Goal: Information Seeking & Learning: Learn about a topic

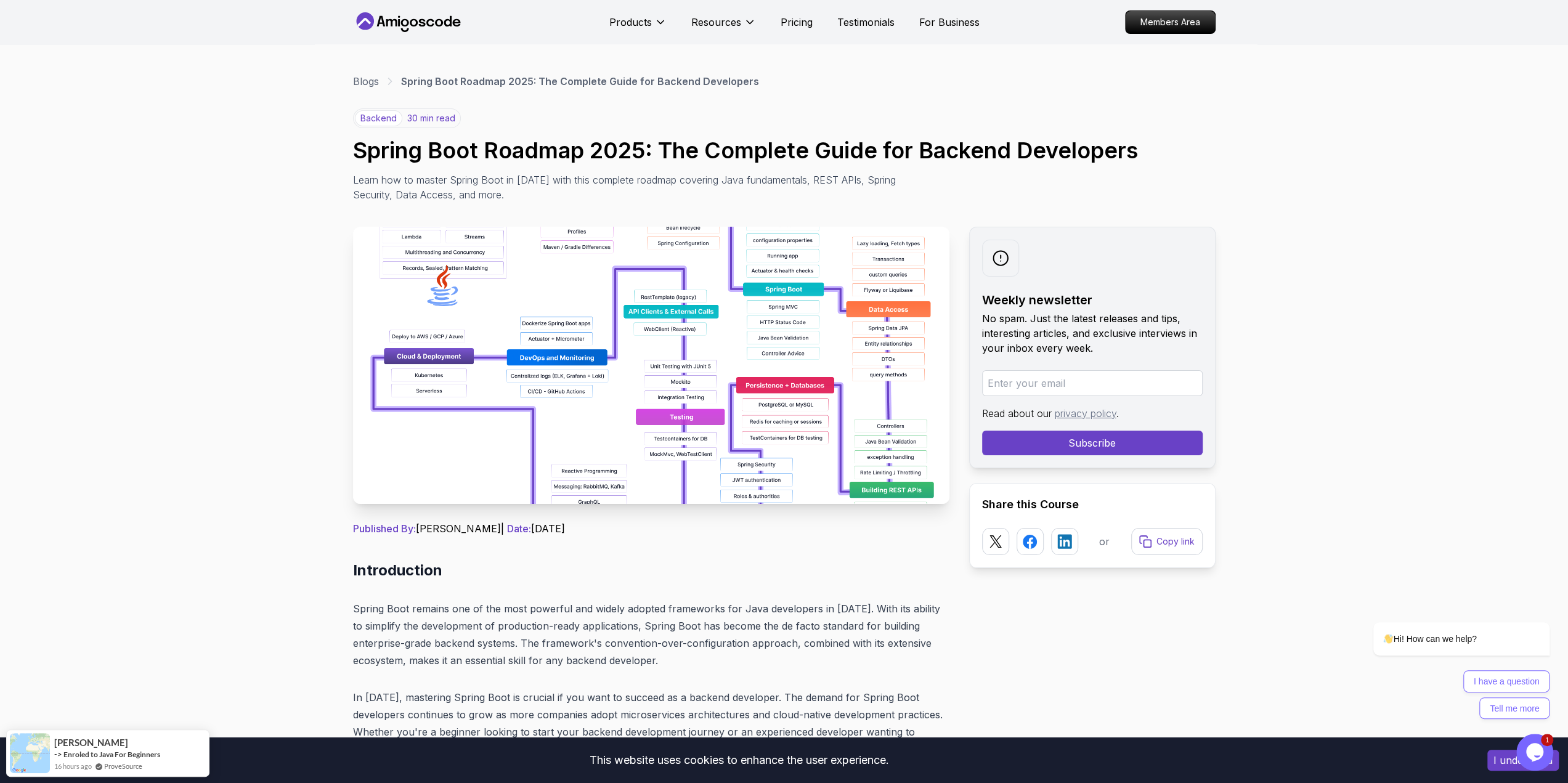
click at [490, 340] on img at bounding box center [651, 365] width 596 height 277
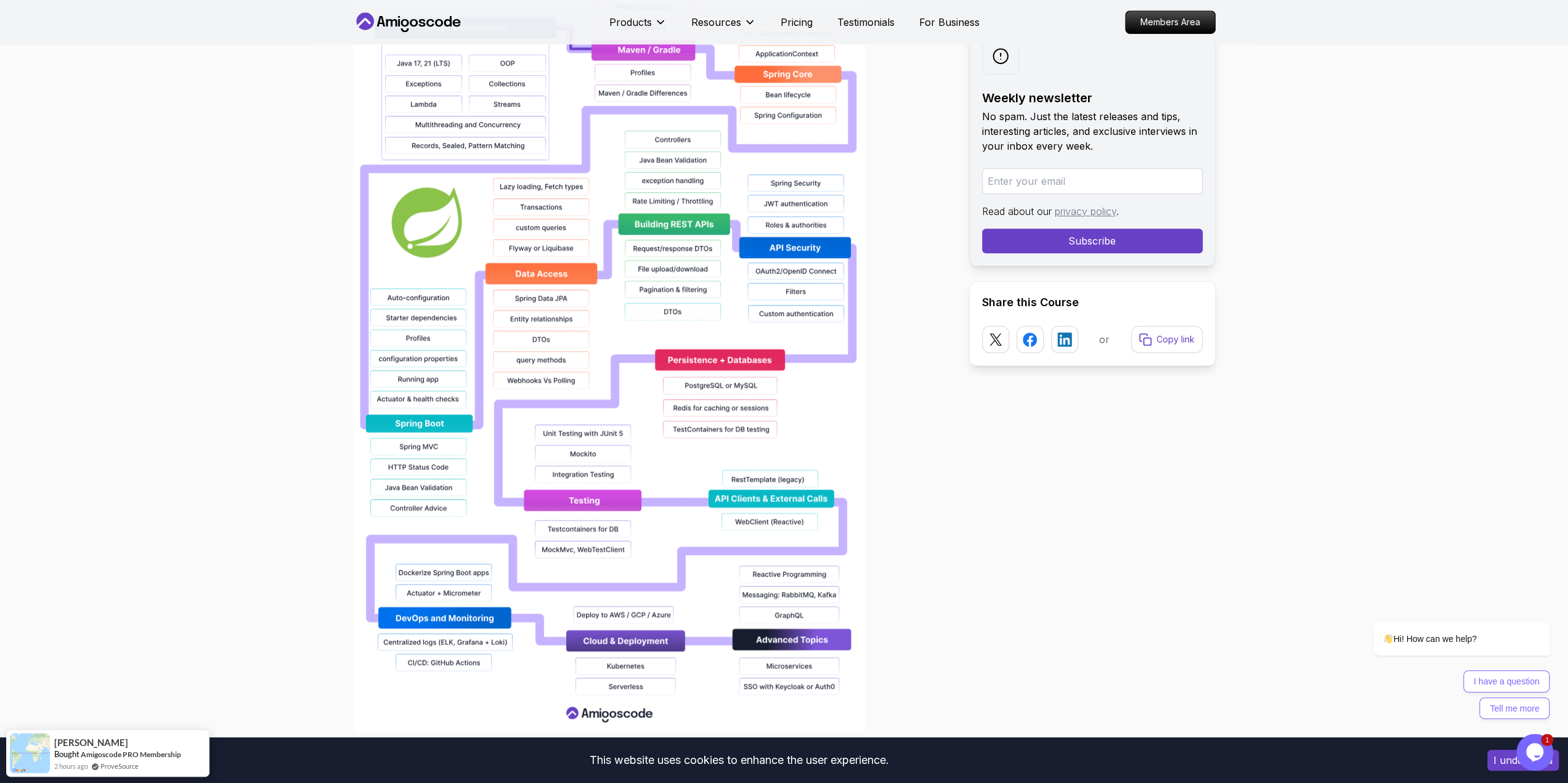
scroll to position [1047, 0]
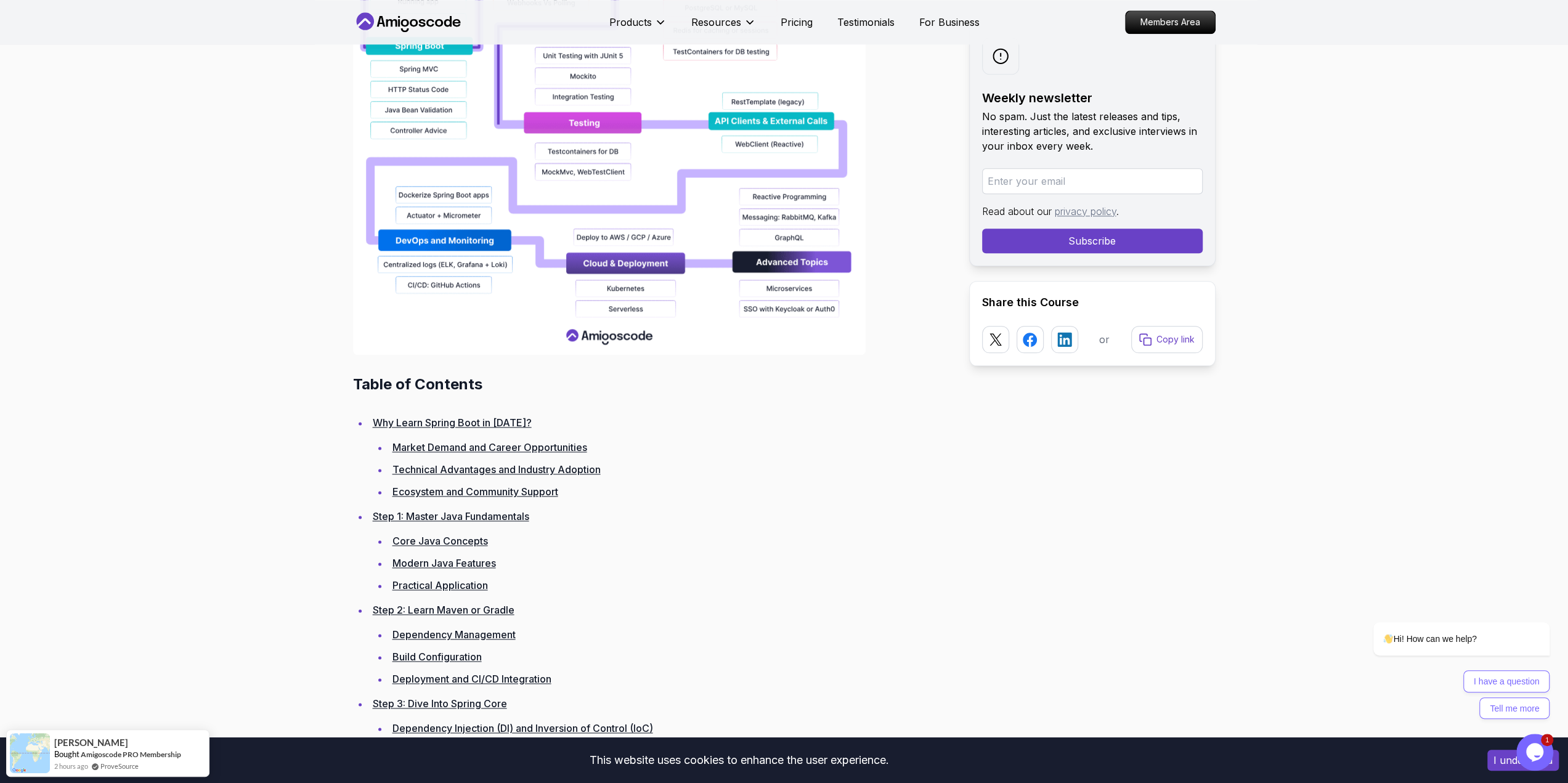
scroll to position [1355, 0]
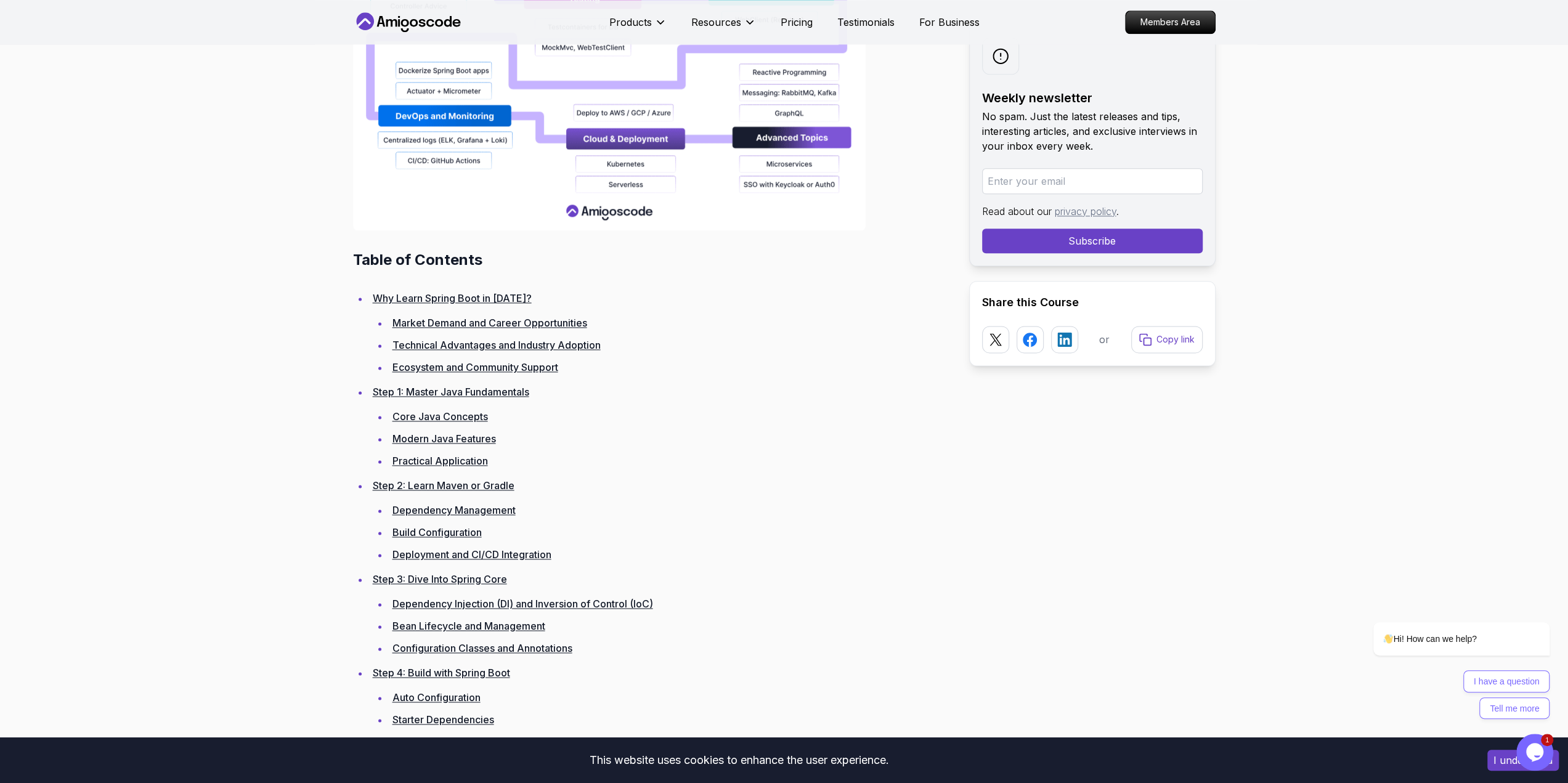
click at [455, 318] on link "Market Demand and Career Opportunities" at bounding box center [490, 323] width 195 height 13
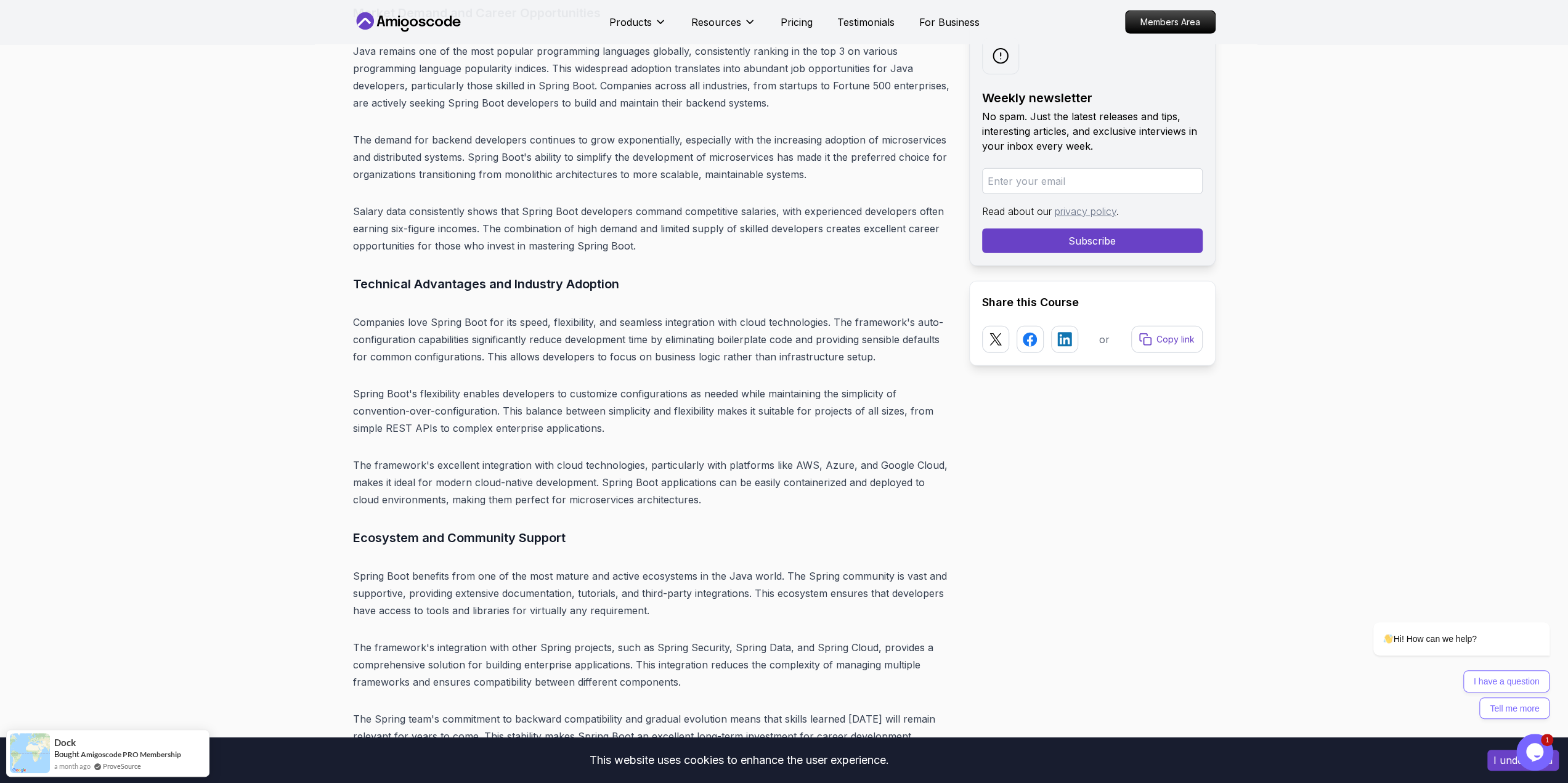
scroll to position [3336, 0]
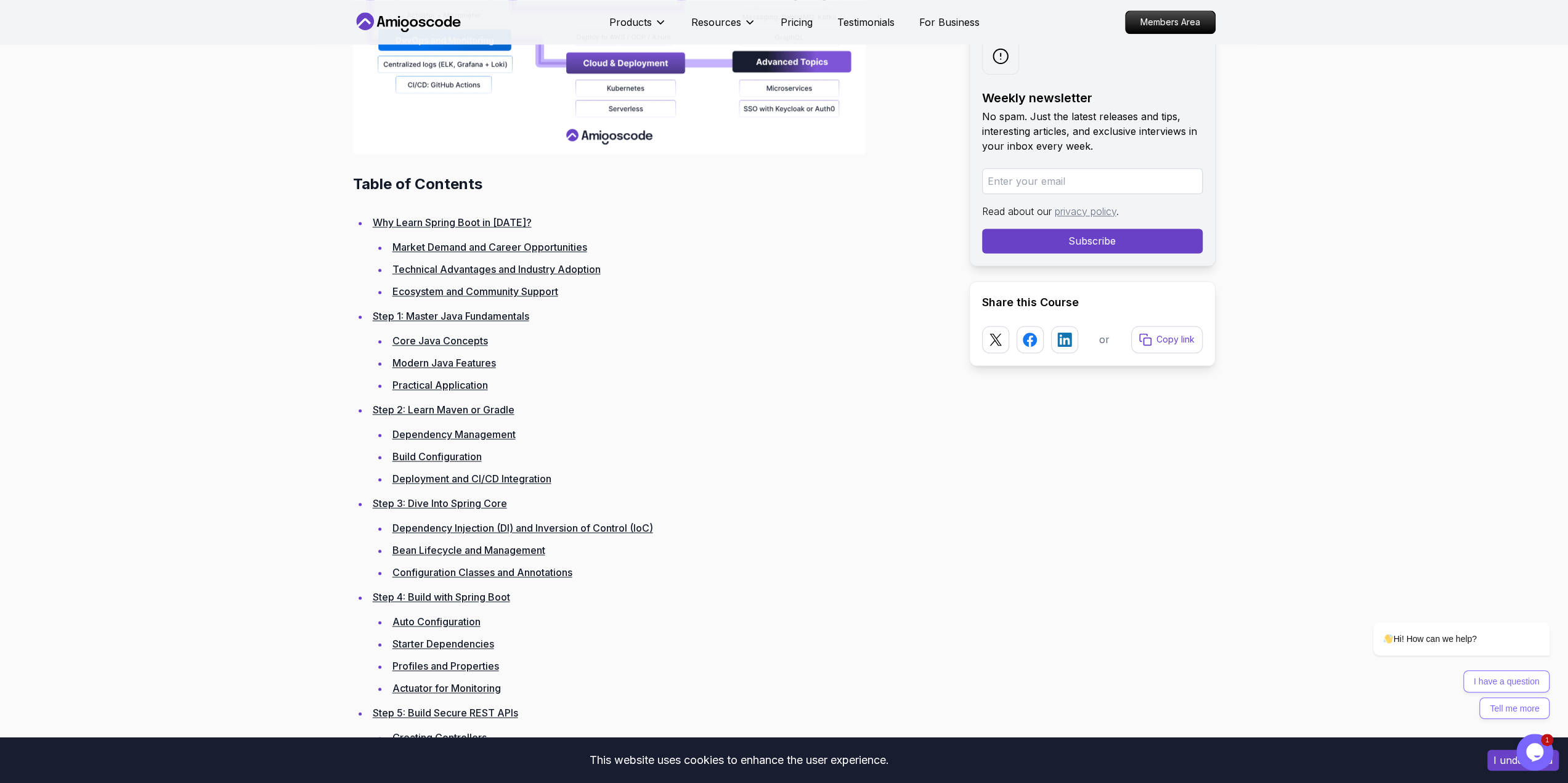
scroll to position [1478, 0]
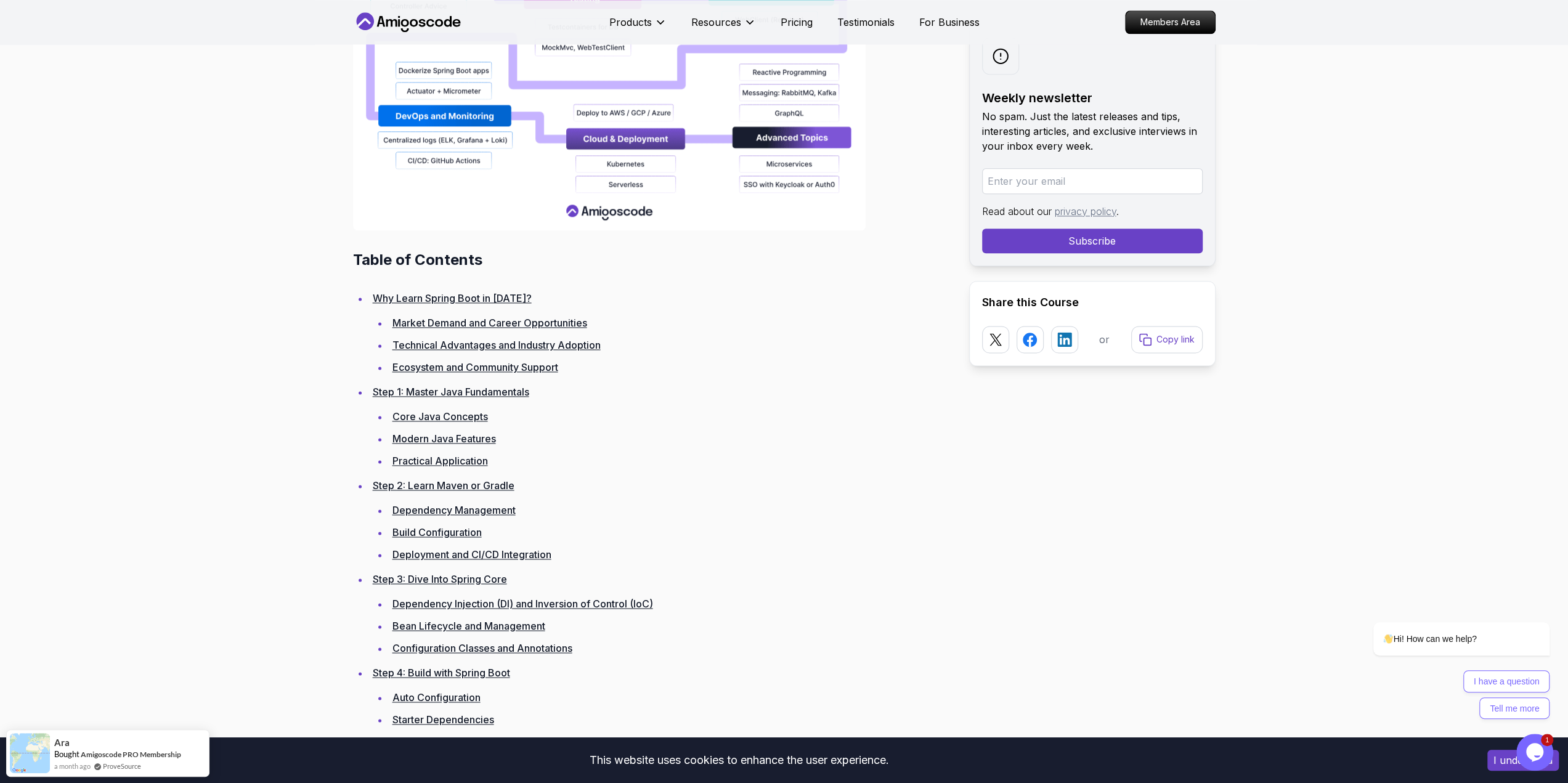
click at [450, 390] on link "Step 1: Master Java Fundamentals" at bounding box center [450, 392] width 157 height 13
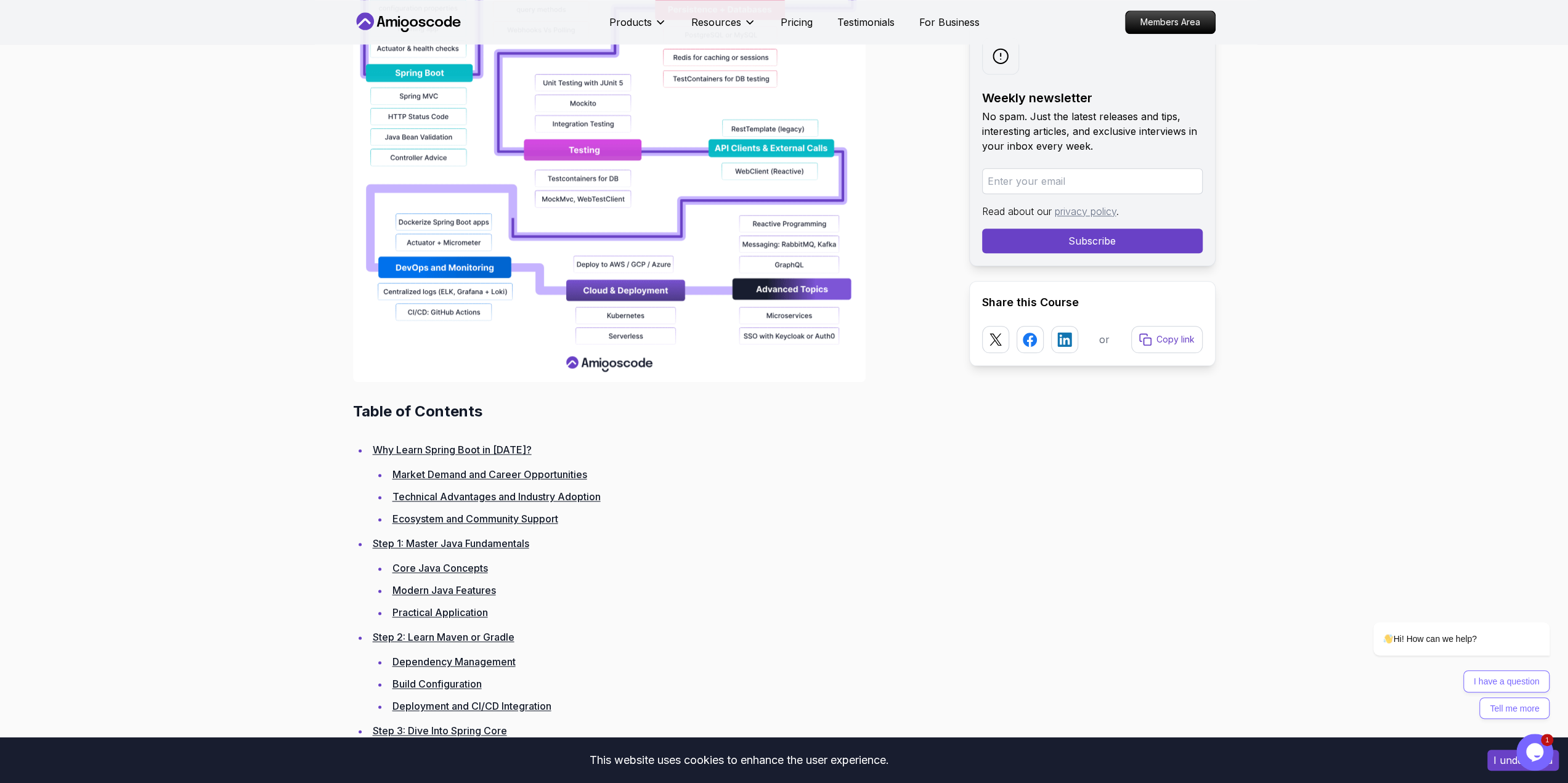
scroll to position [1417, 0]
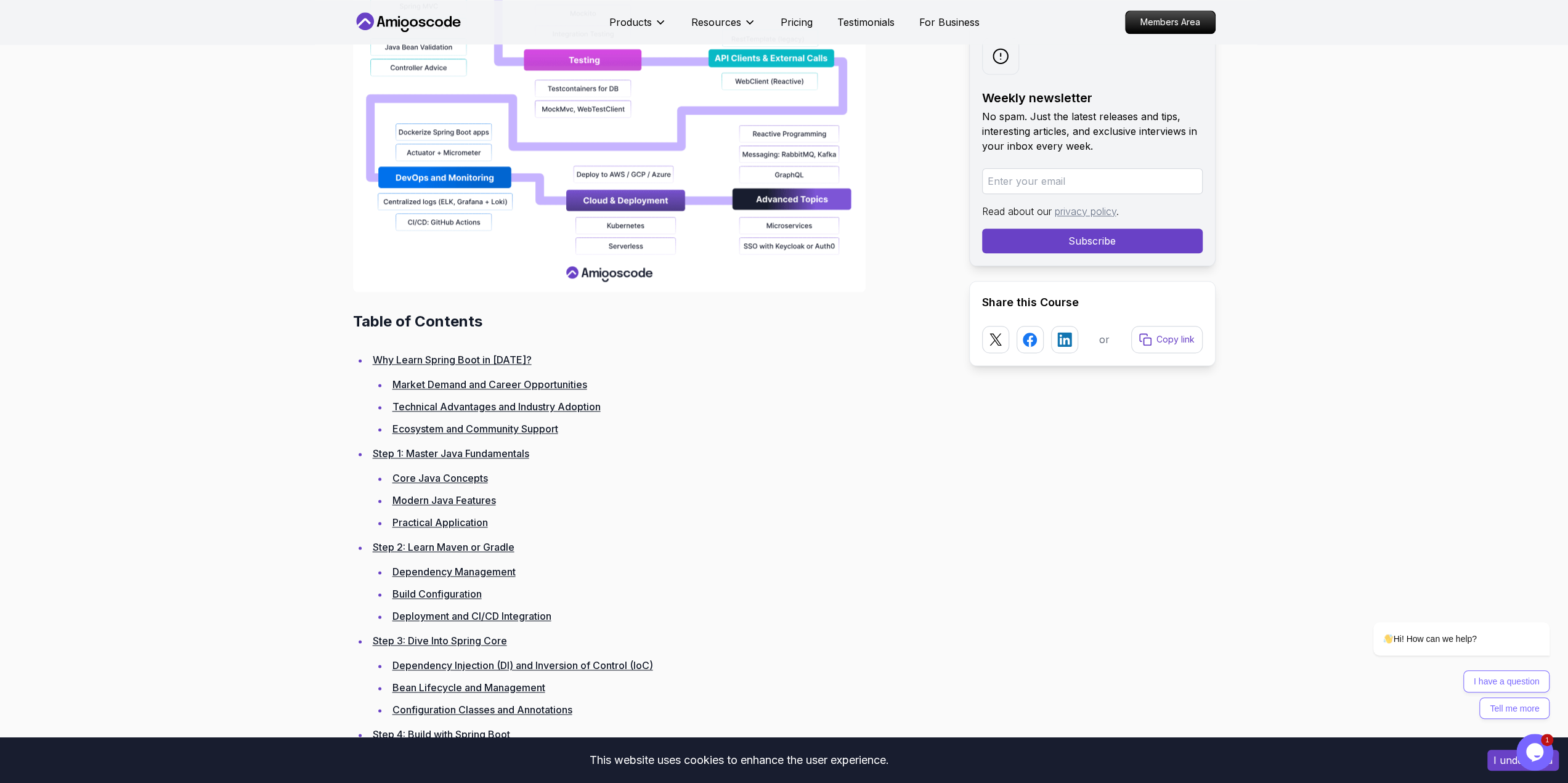
click at [455, 447] on link "Step 1: Master Java Fundamentals" at bounding box center [450, 453] width 157 height 13
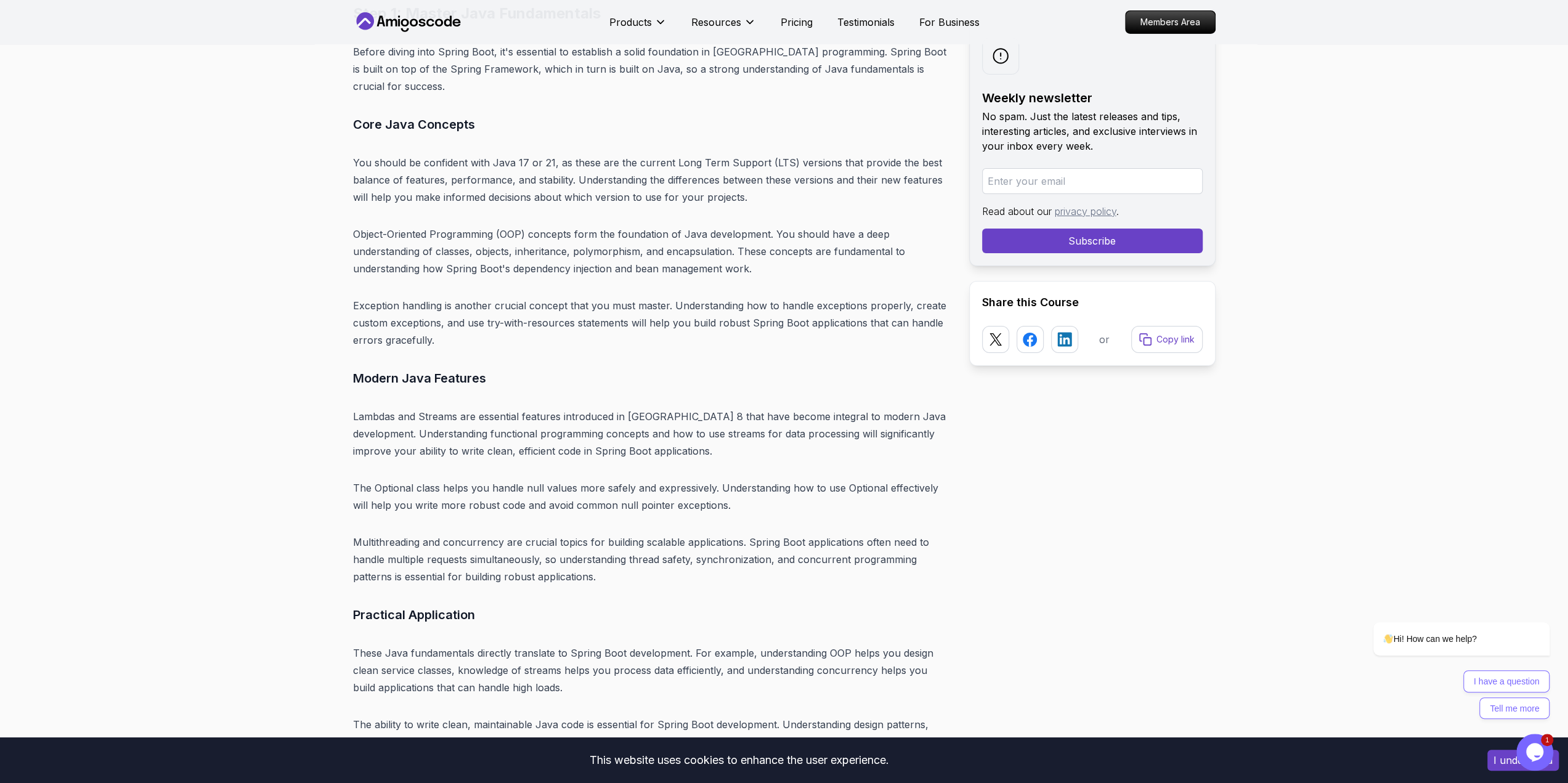
scroll to position [4152, 0]
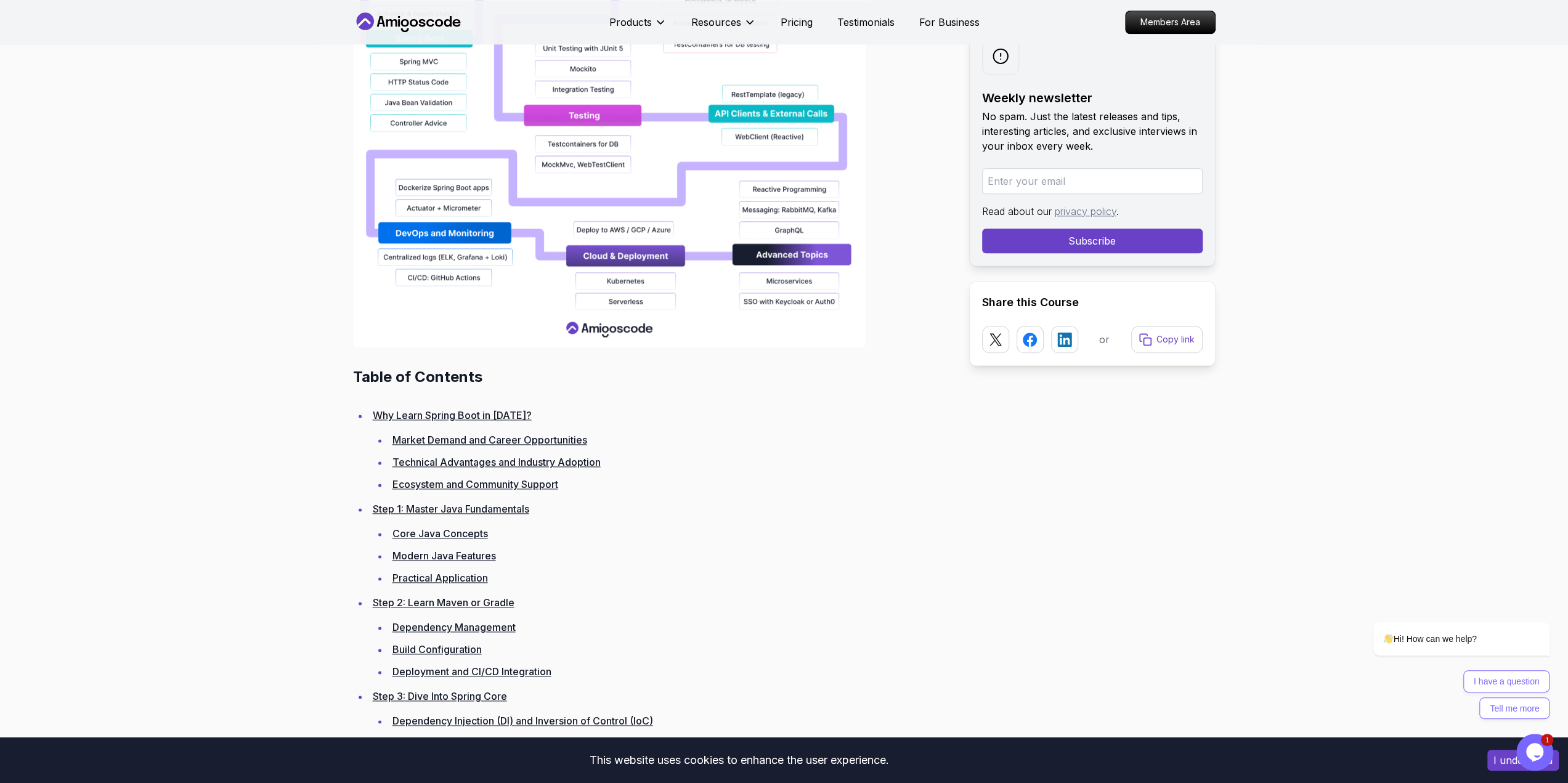
scroll to position [1478, 0]
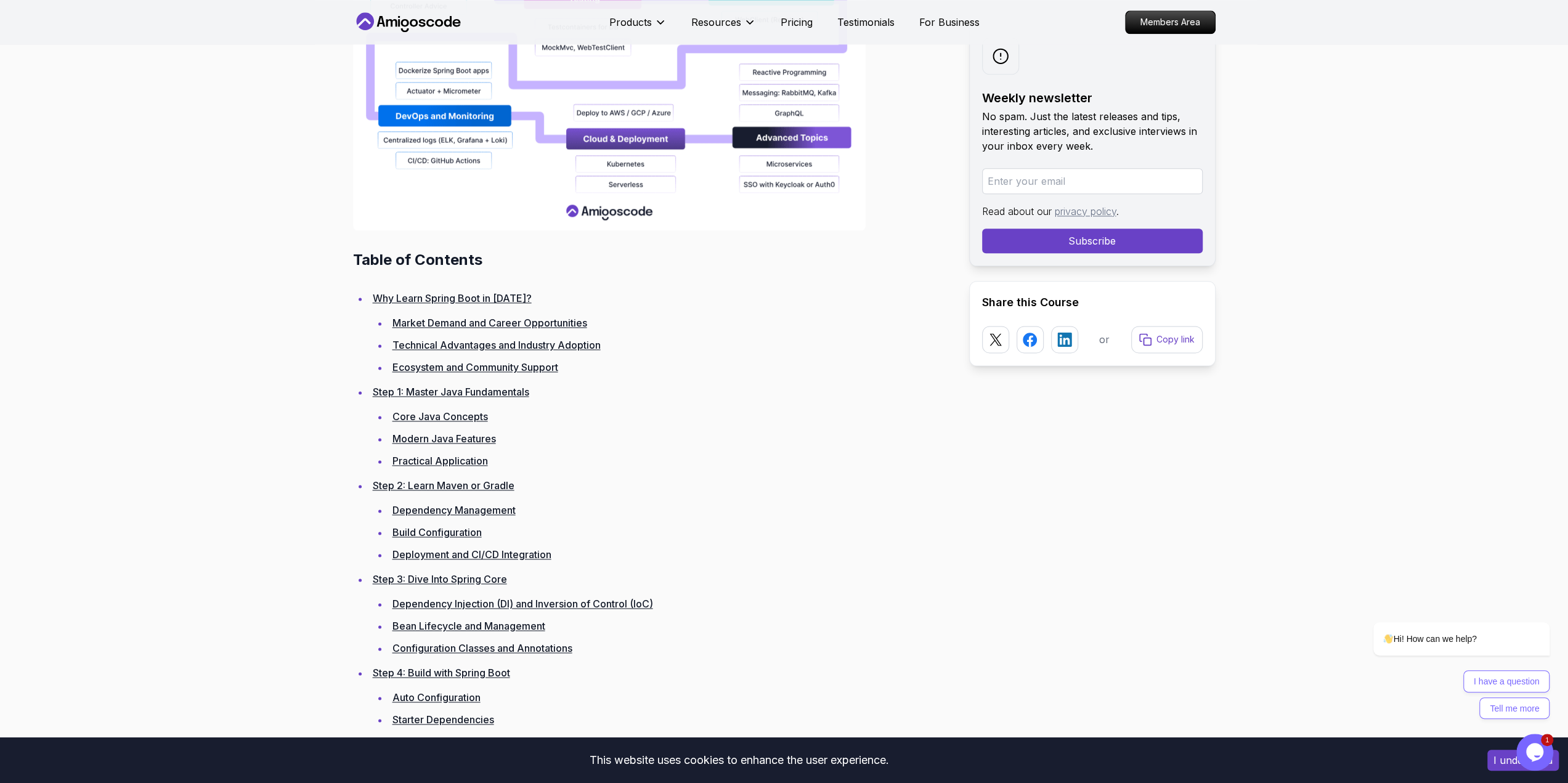
click at [458, 392] on link "Step 1: Master Java Fundamentals" at bounding box center [450, 392] width 157 height 13
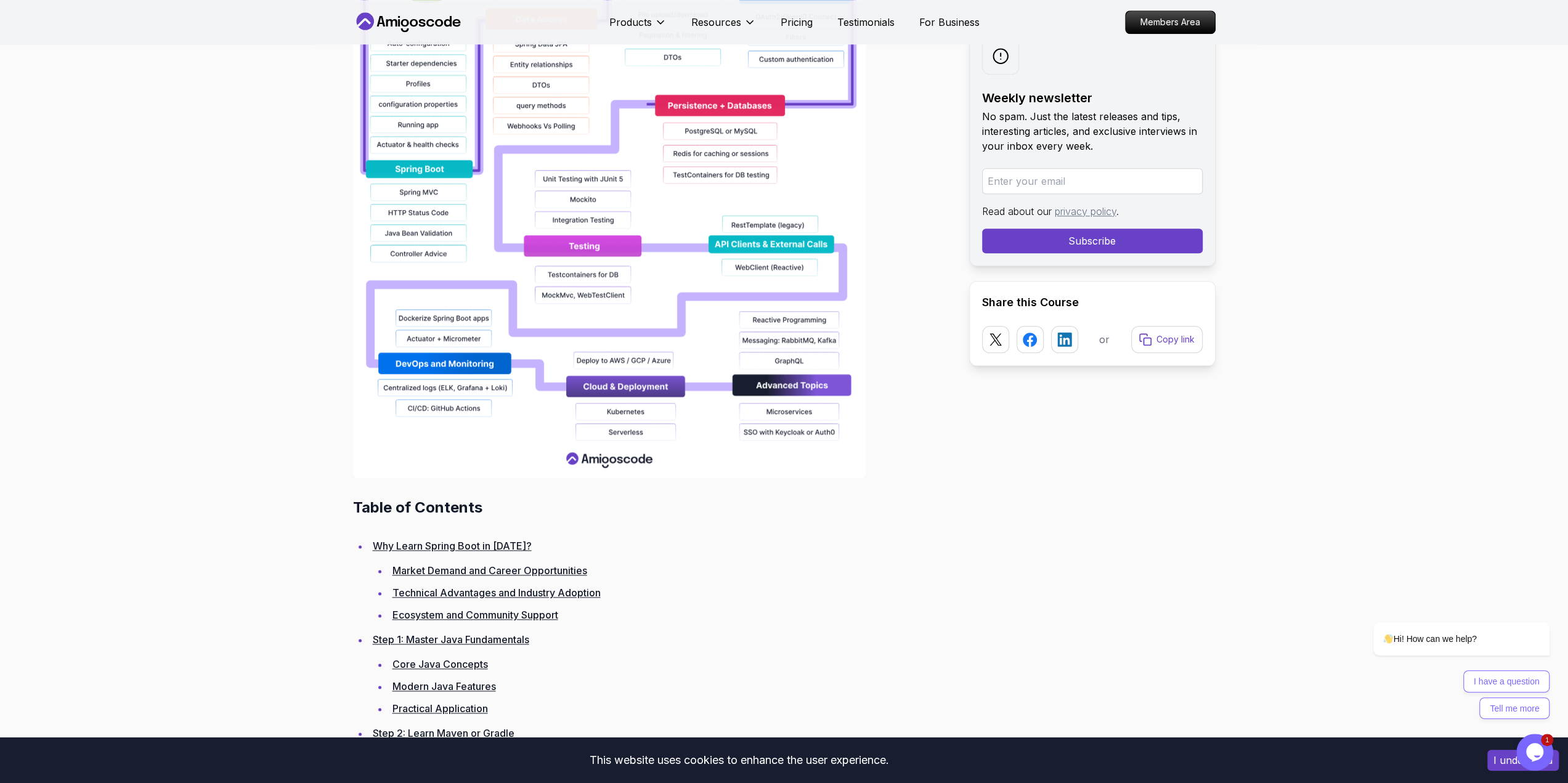
scroll to position [0, 0]
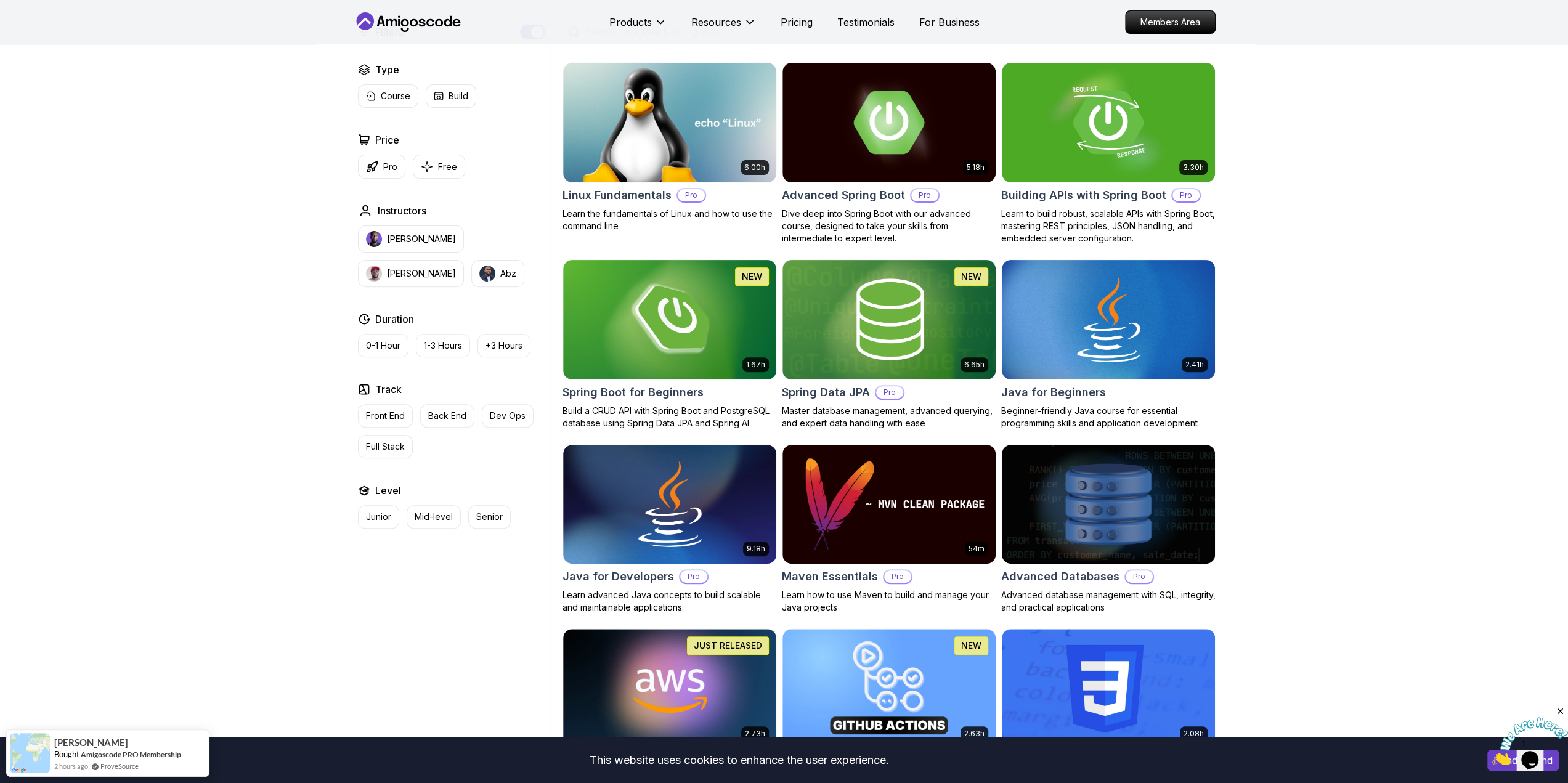
scroll to position [370, 0]
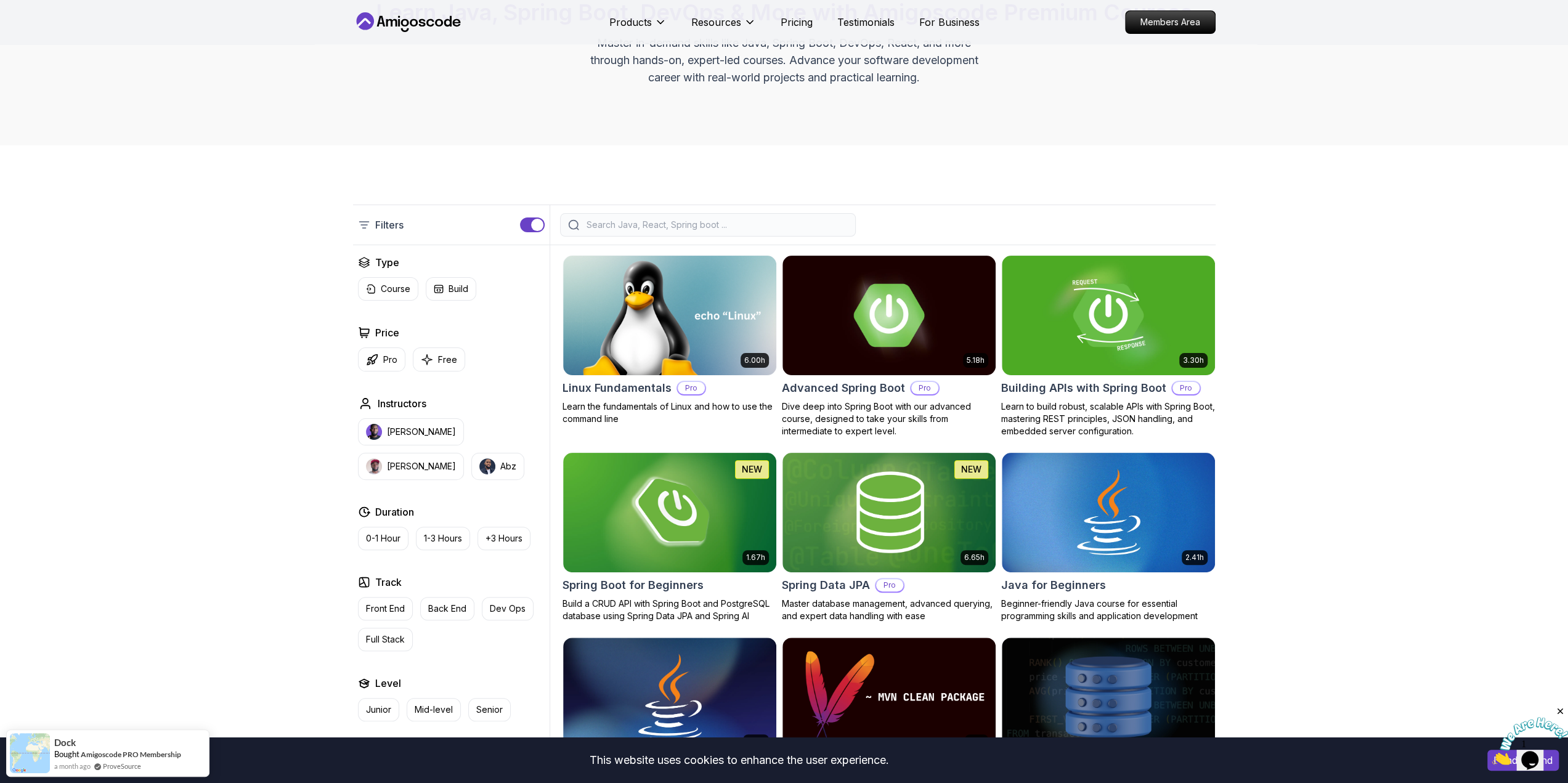
scroll to position [185, 0]
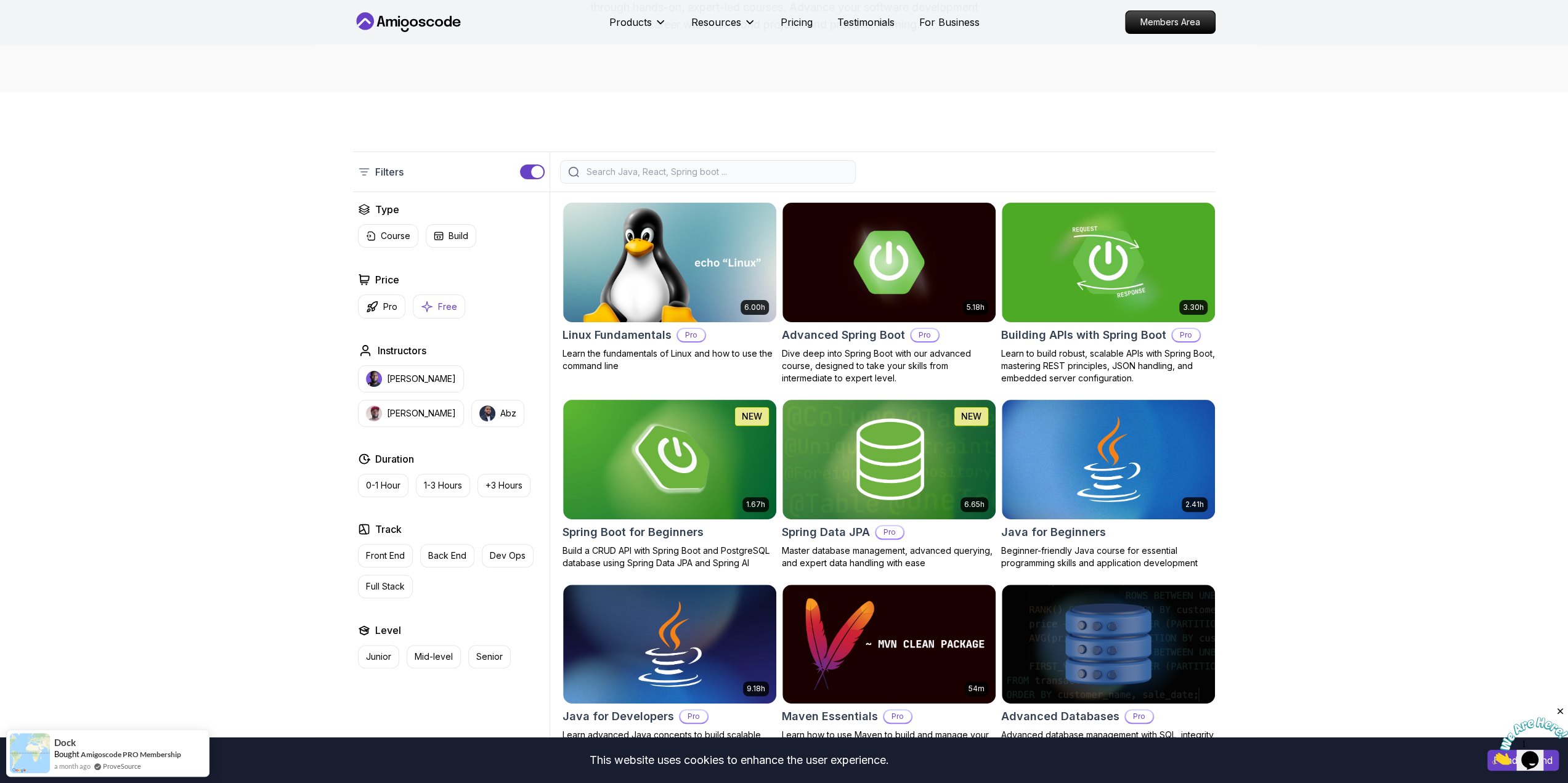
click at [430, 308] on icon "button" at bounding box center [427, 306] width 13 height 13
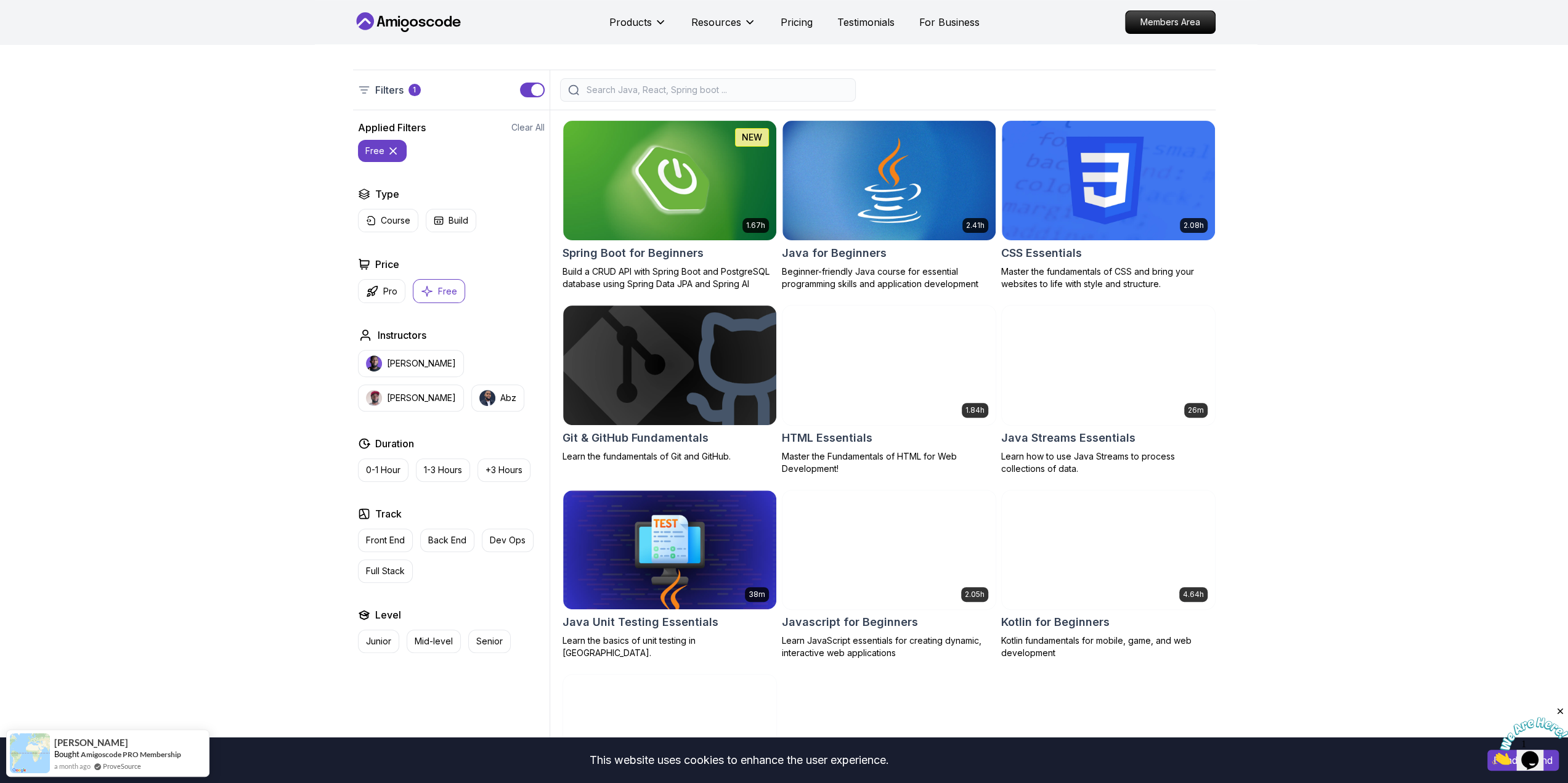
scroll to position [124, 0]
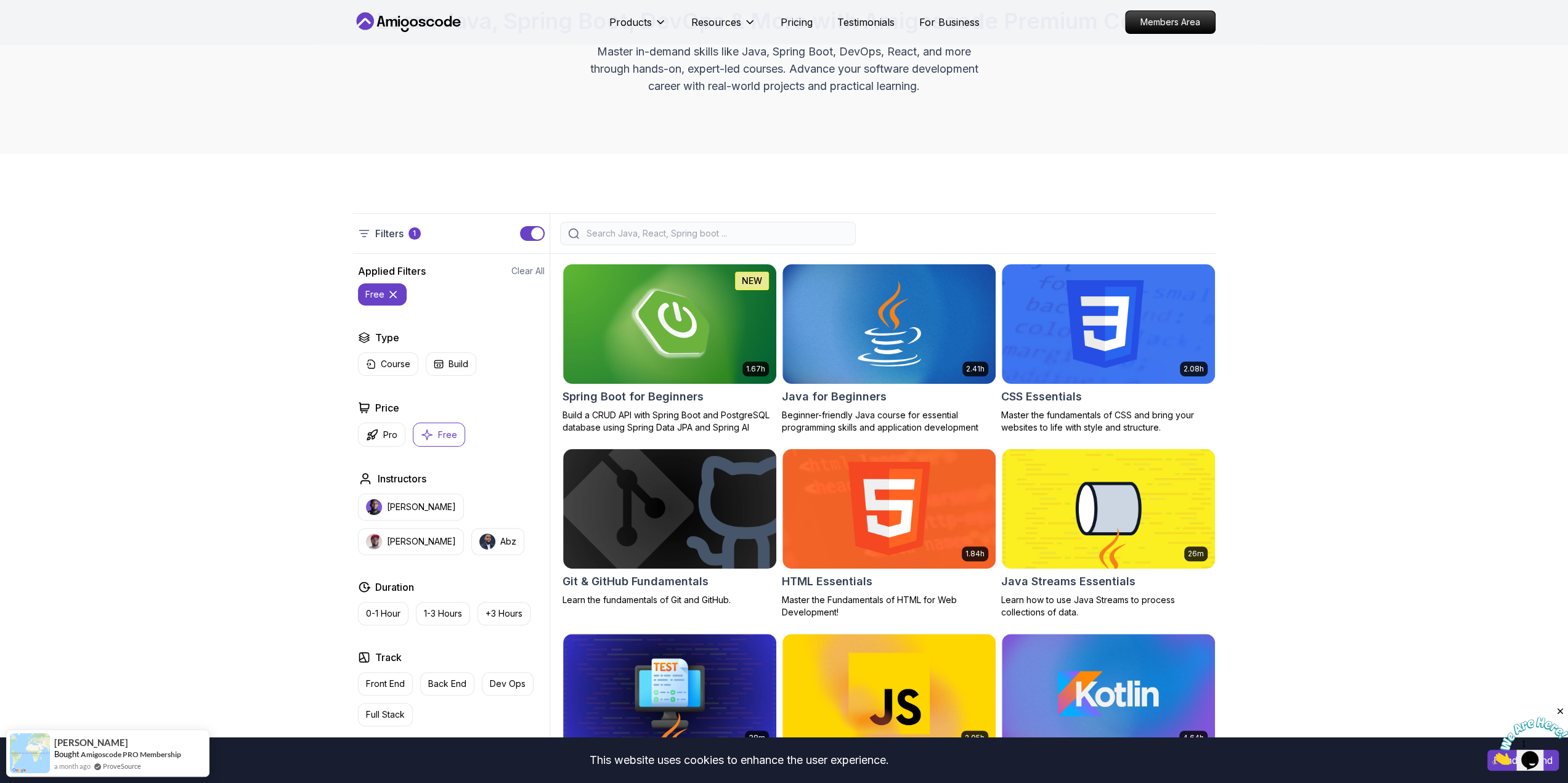
click at [395, 295] on icon at bounding box center [393, 295] width 13 height 13
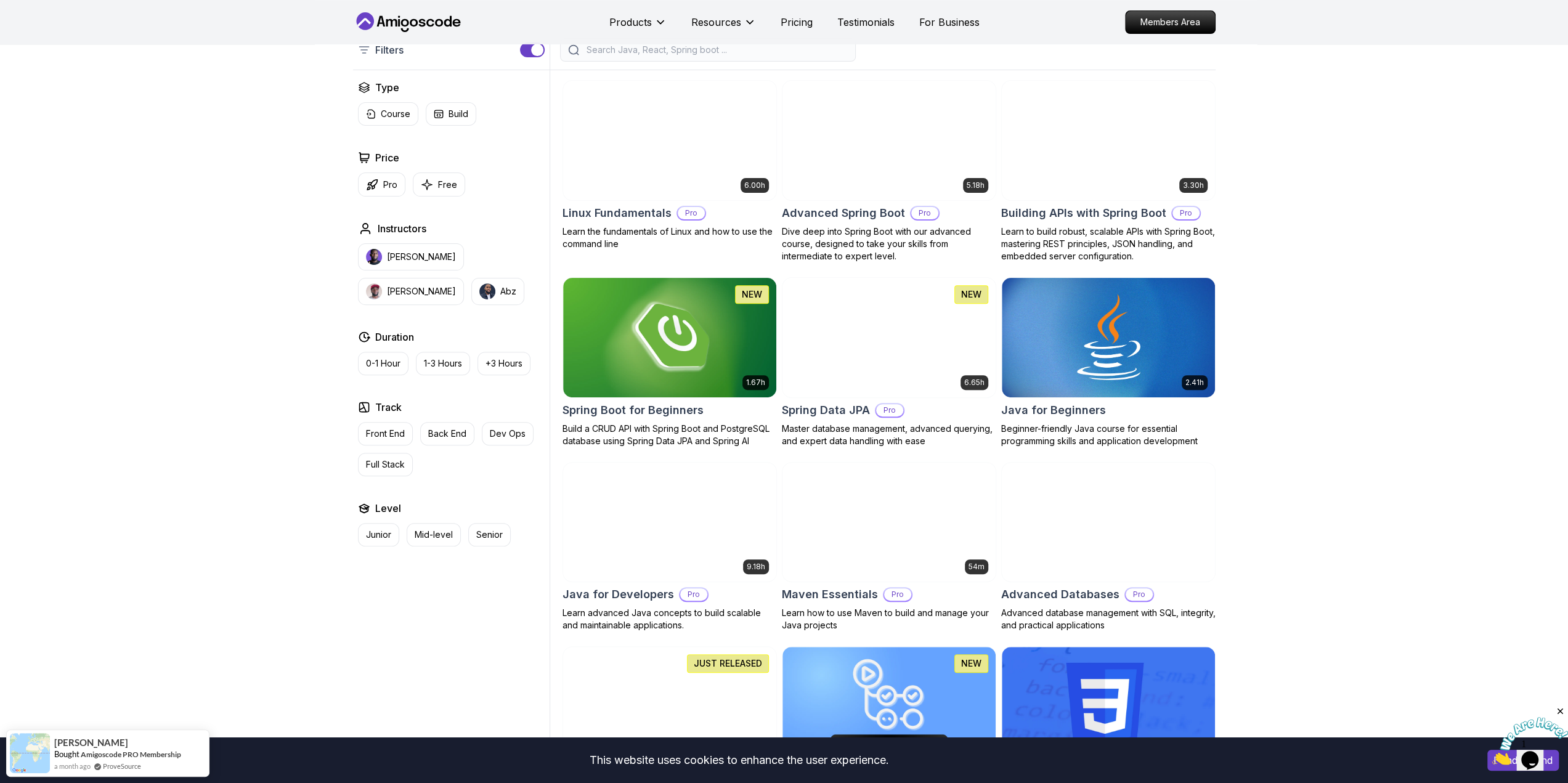
scroll to position [308, 0]
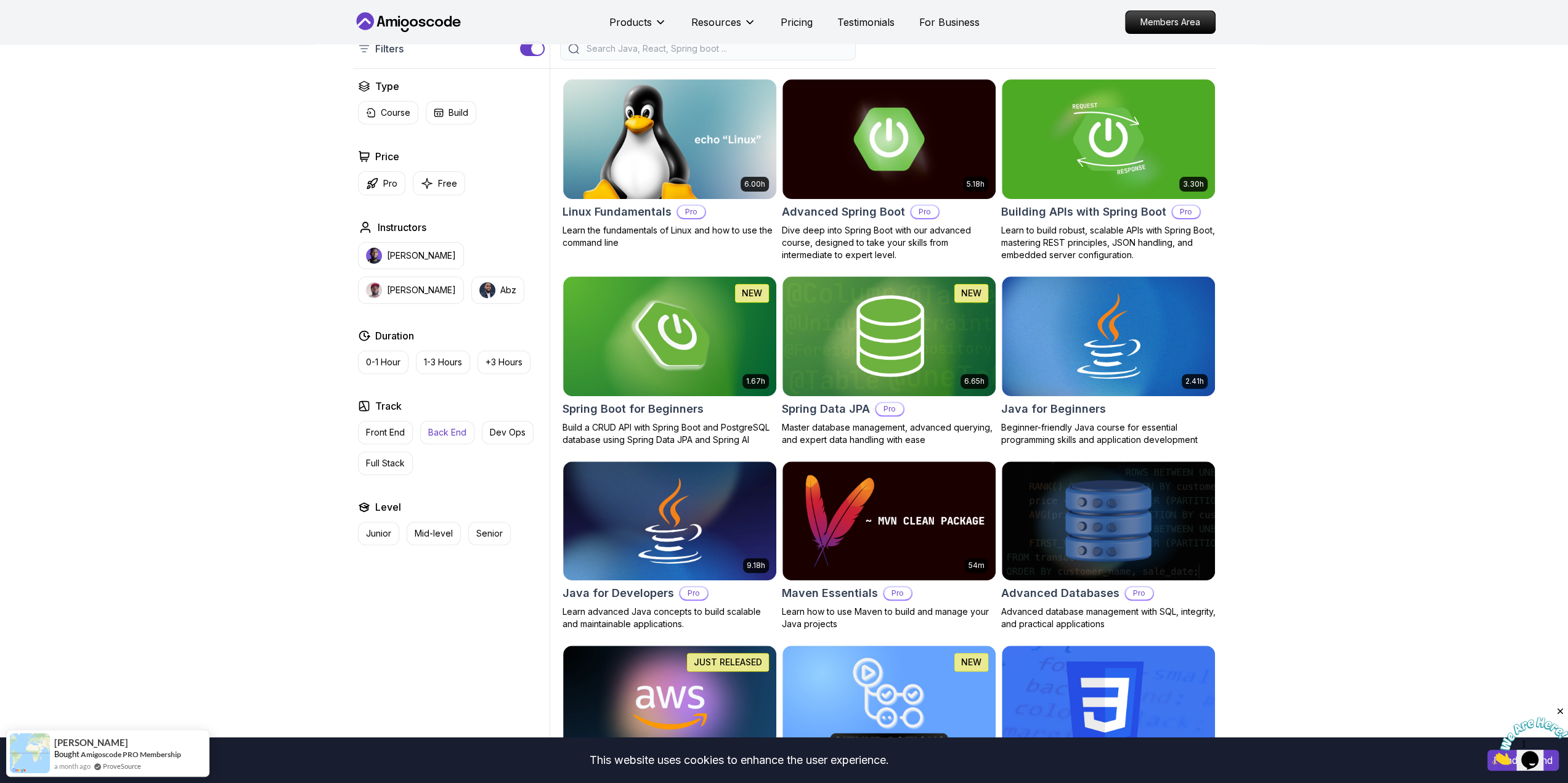
click at [442, 432] on p "Back End" at bounding box center [447, 433] width 38 height 13
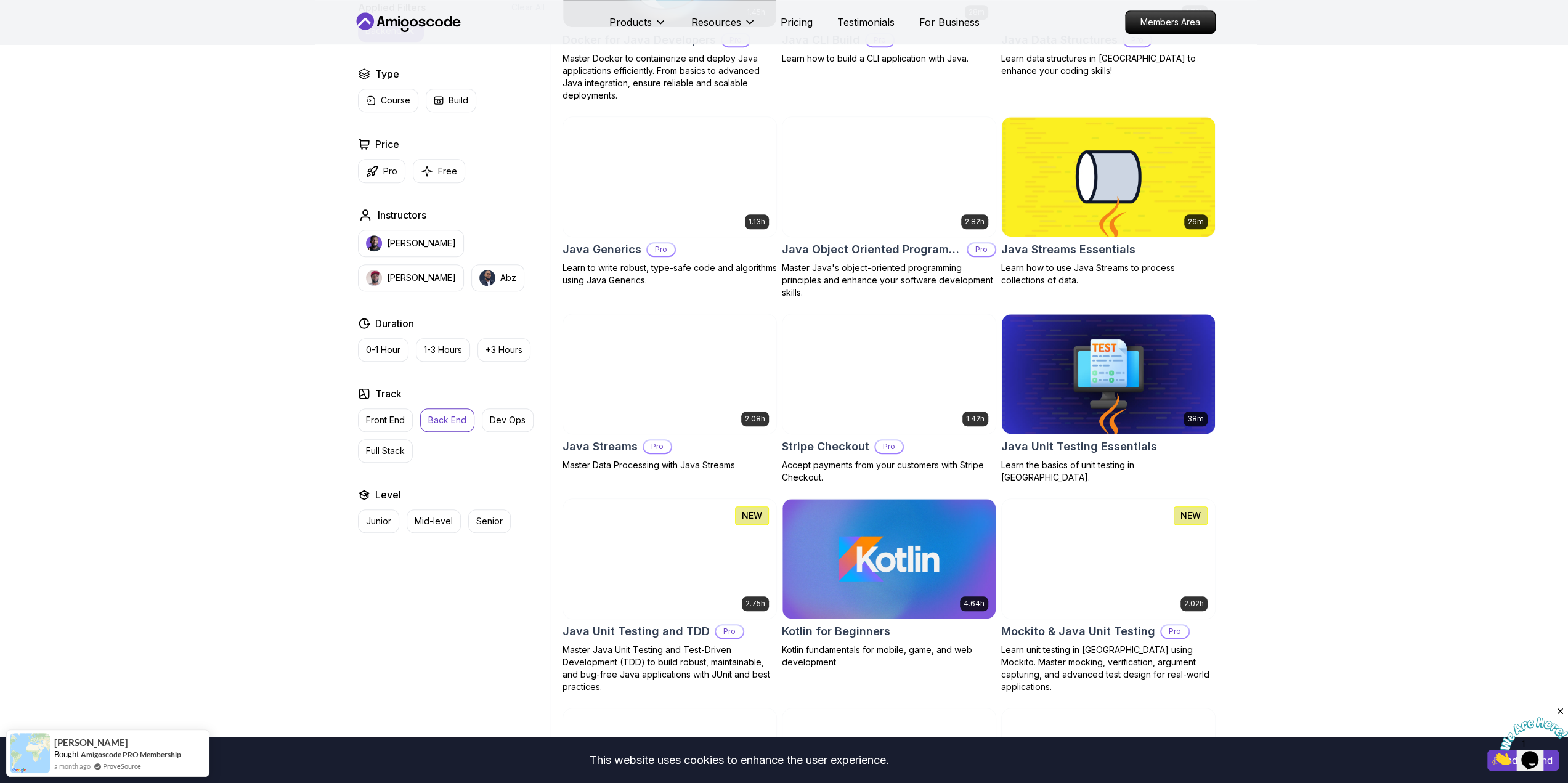
scroll to position [863, 0]
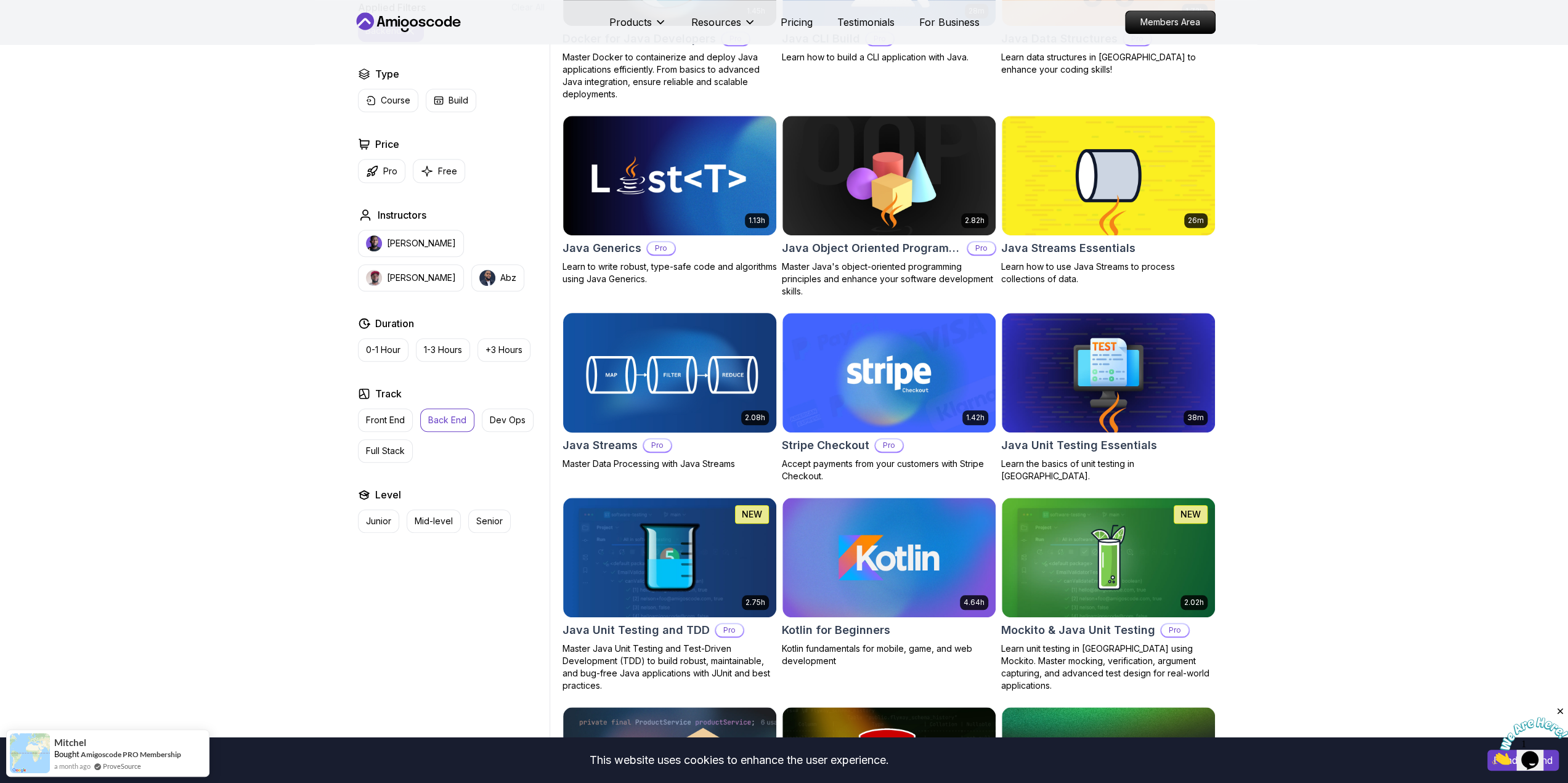
click at [666, 383] on img at bounding box center [670, 372] width 224 height 125
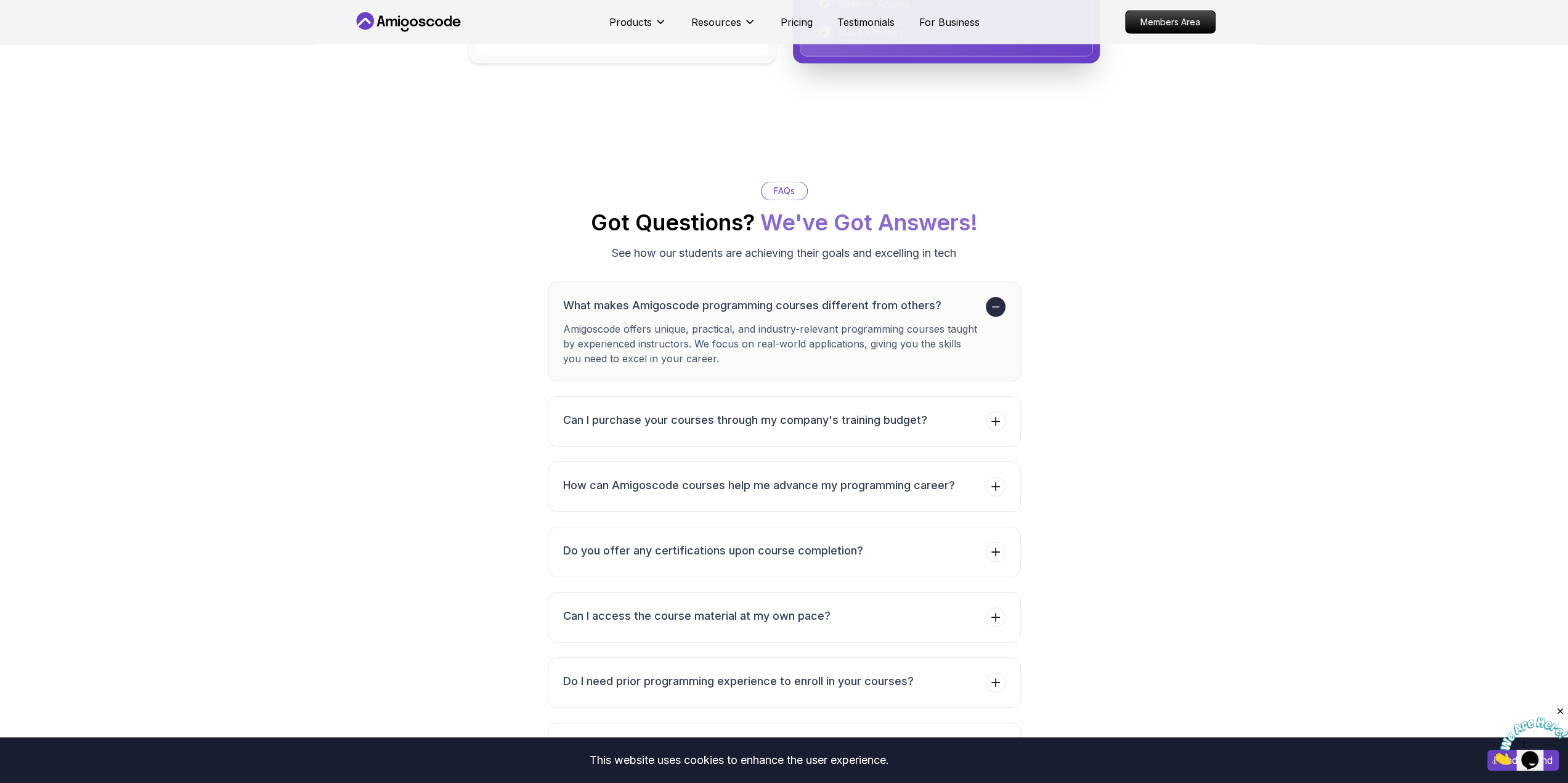
scroll to position [3327, 0]
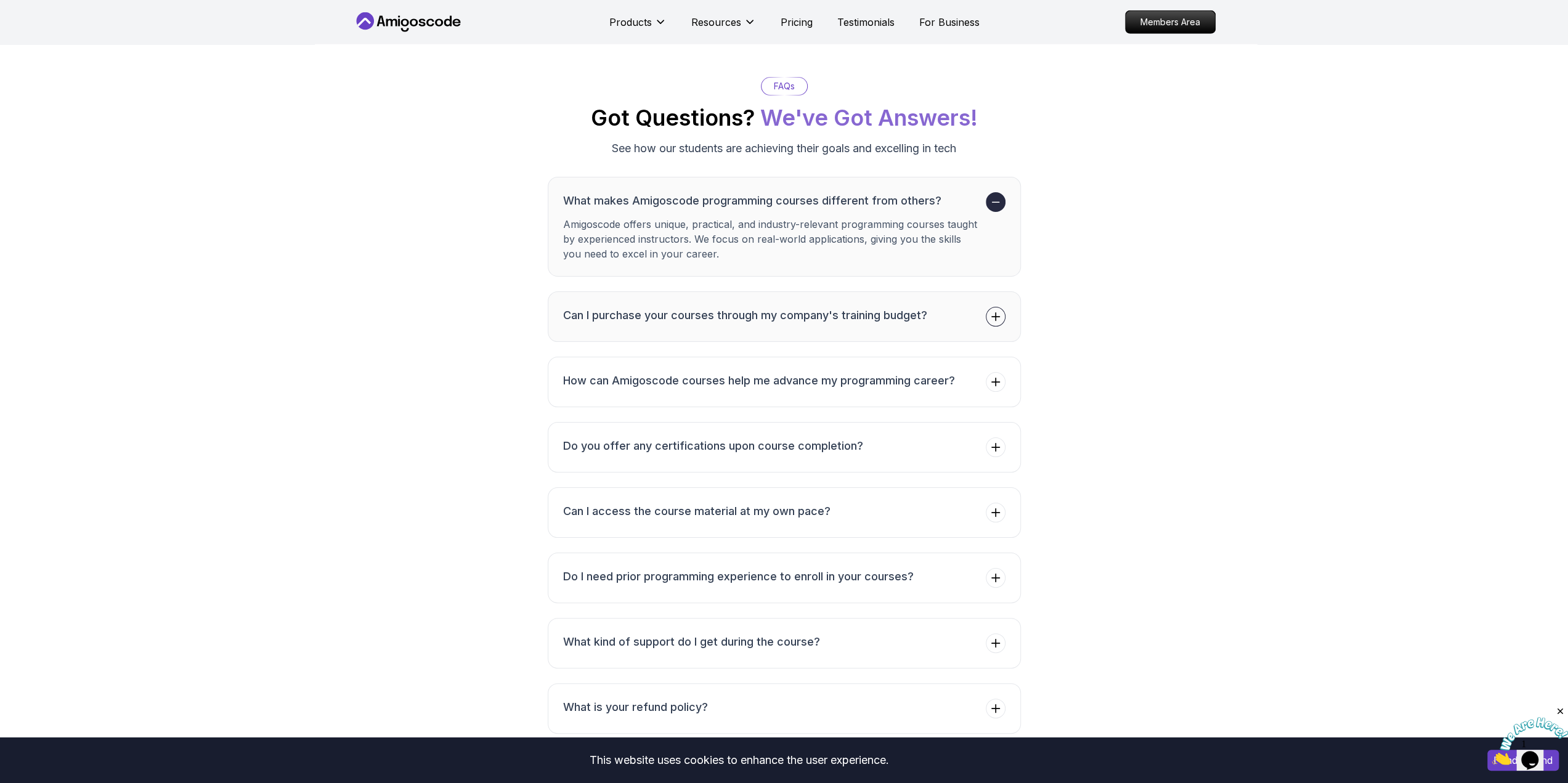
click at [990, 311] on icon at bounding box center [996, 317] width 13 height 13
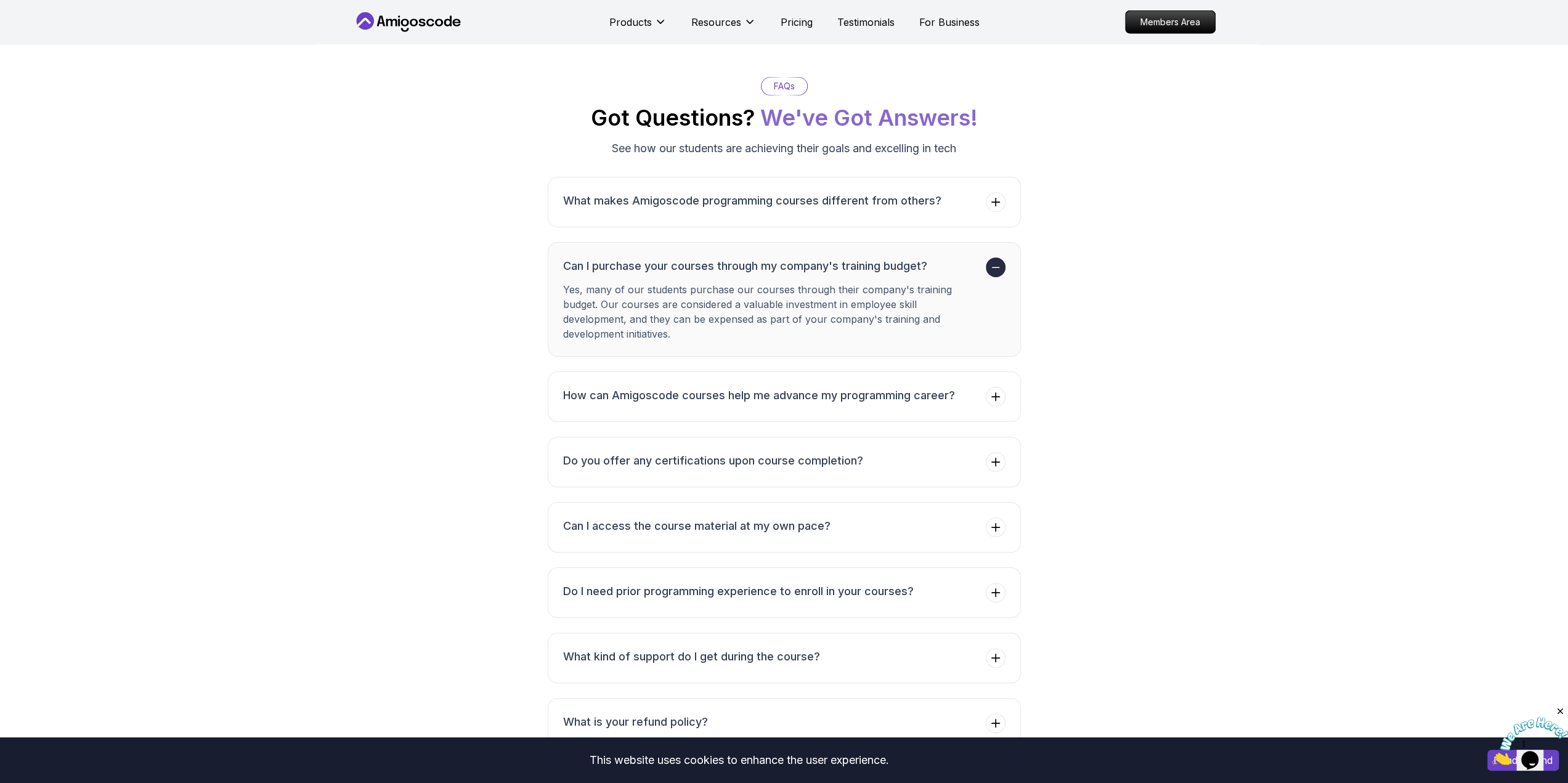
click at [996, 262] on icon at bounding box center [996, 267] width 13 height 13
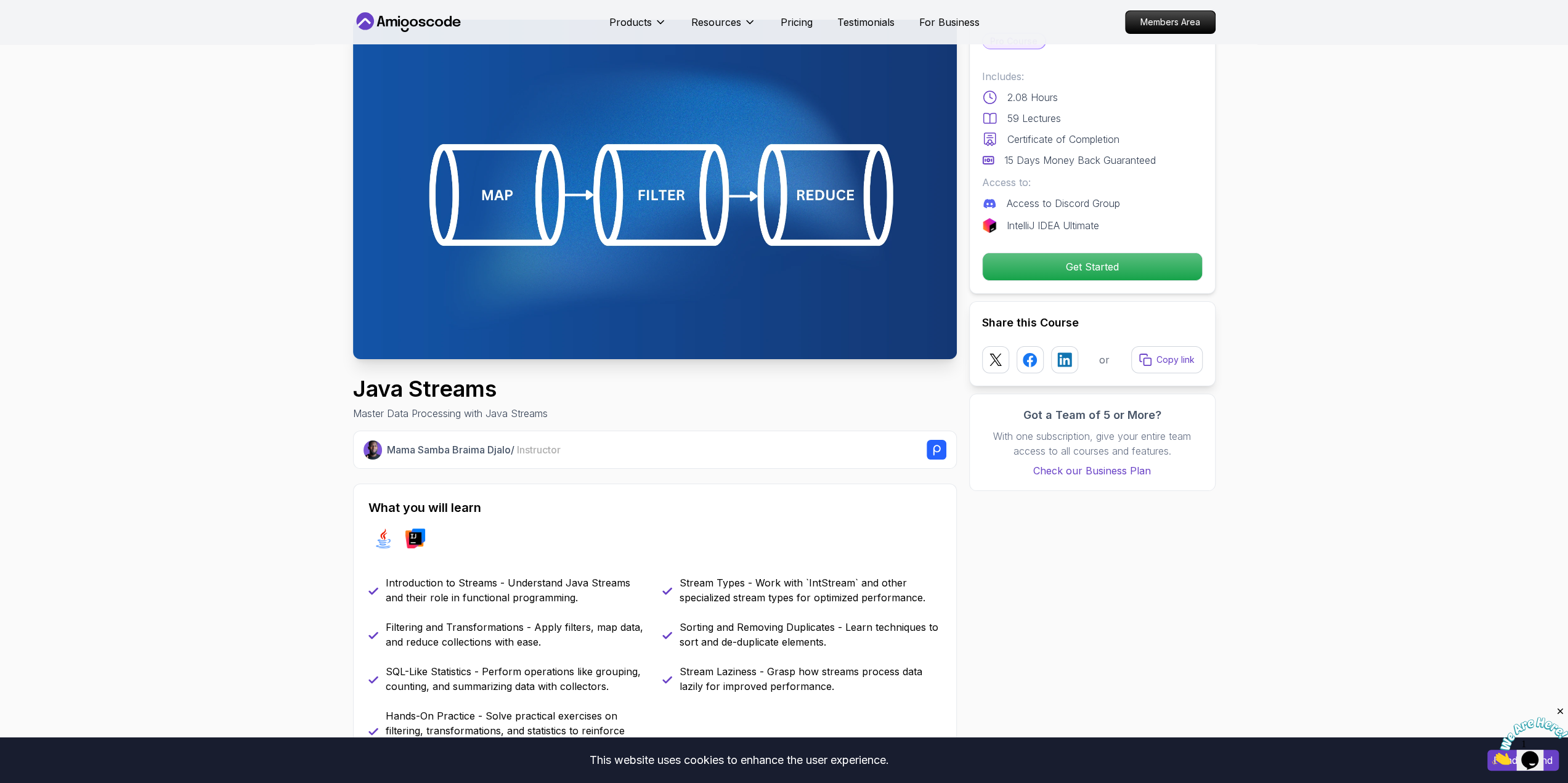
scroll to position [0, 0]
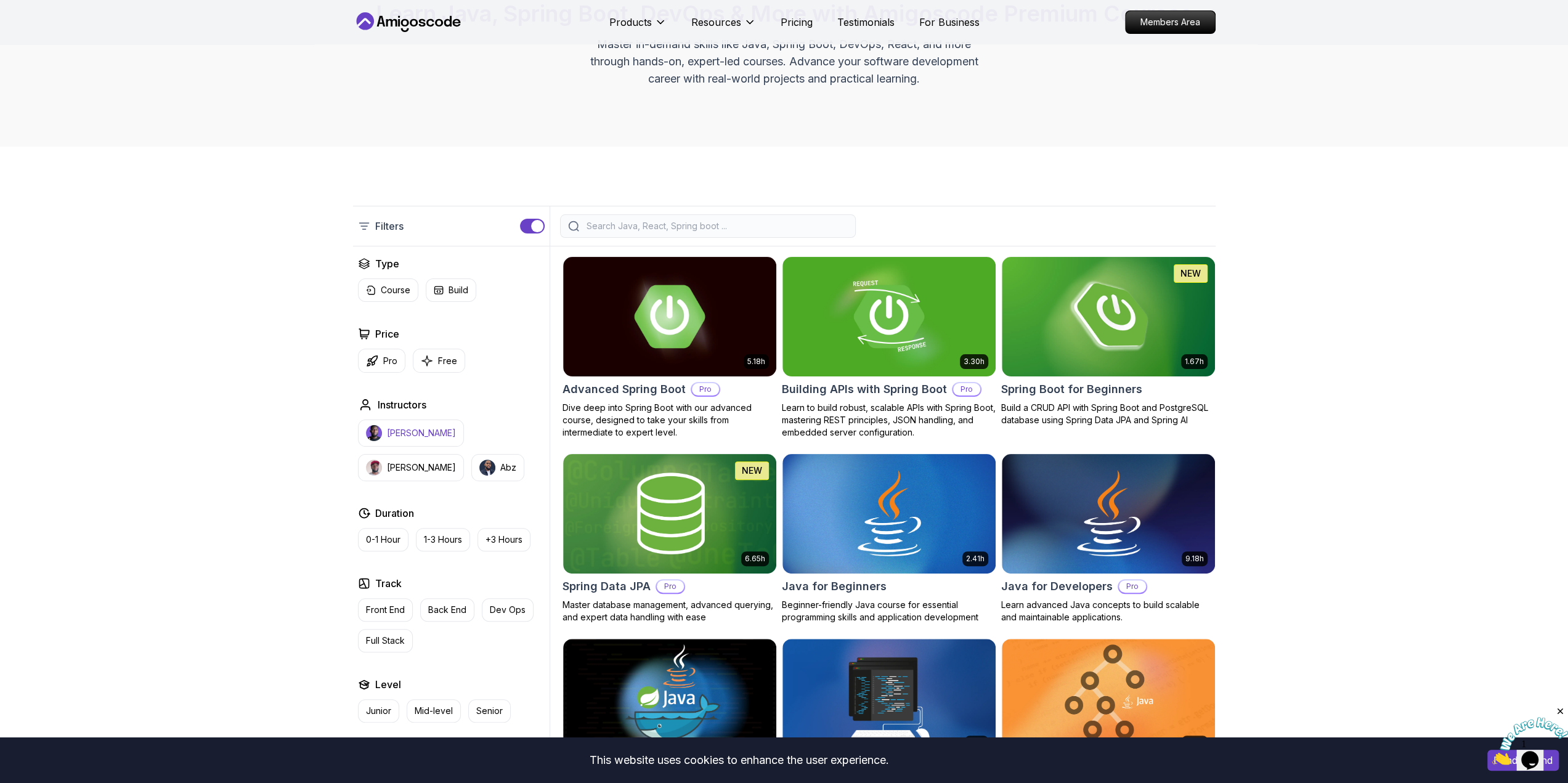
scroll to position [222, 0]
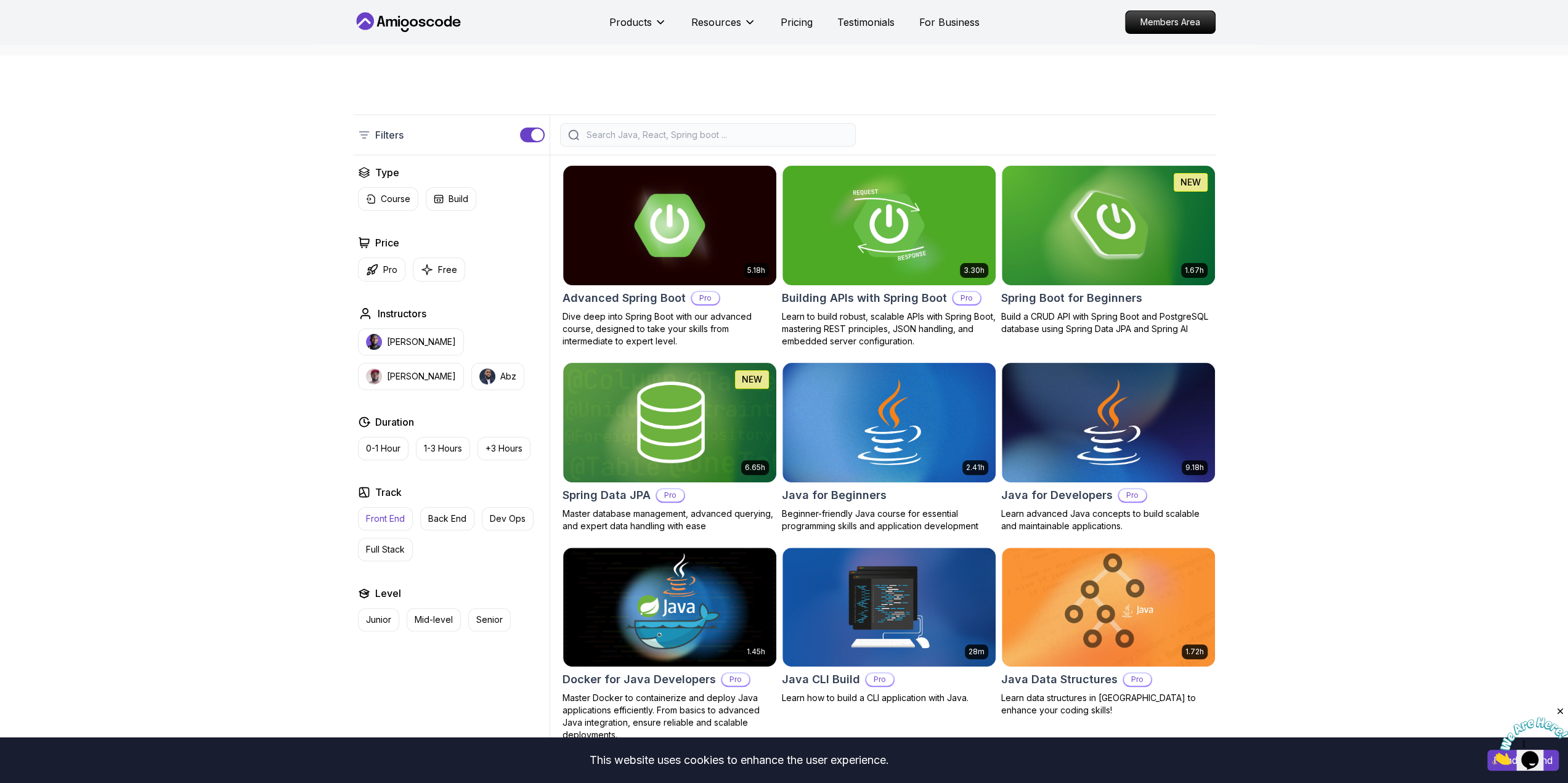
click at [381, 509] on button "Front End" at bounding box center [385, 519] width 55 height 24
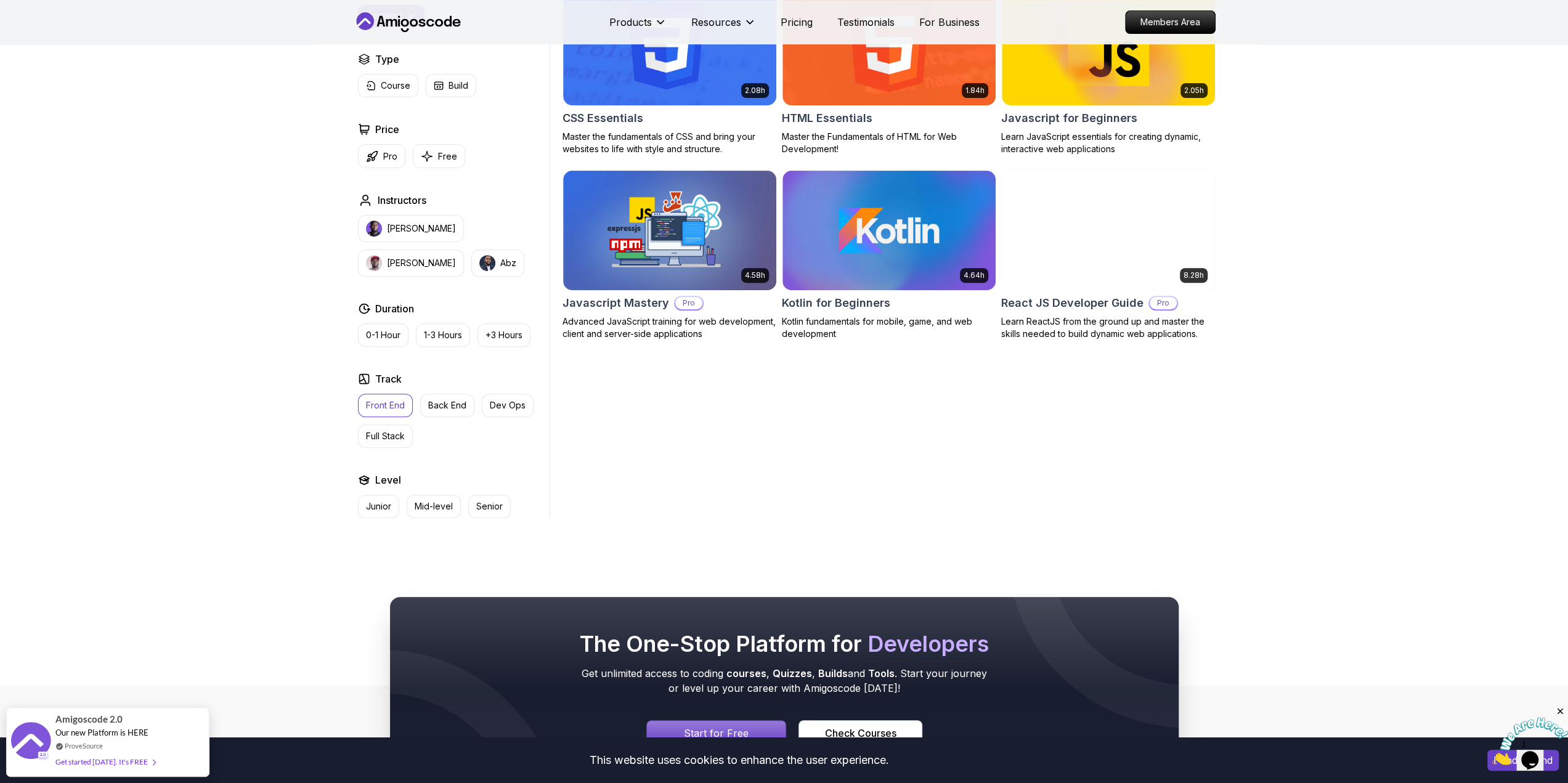
scroll to position [406, 0]
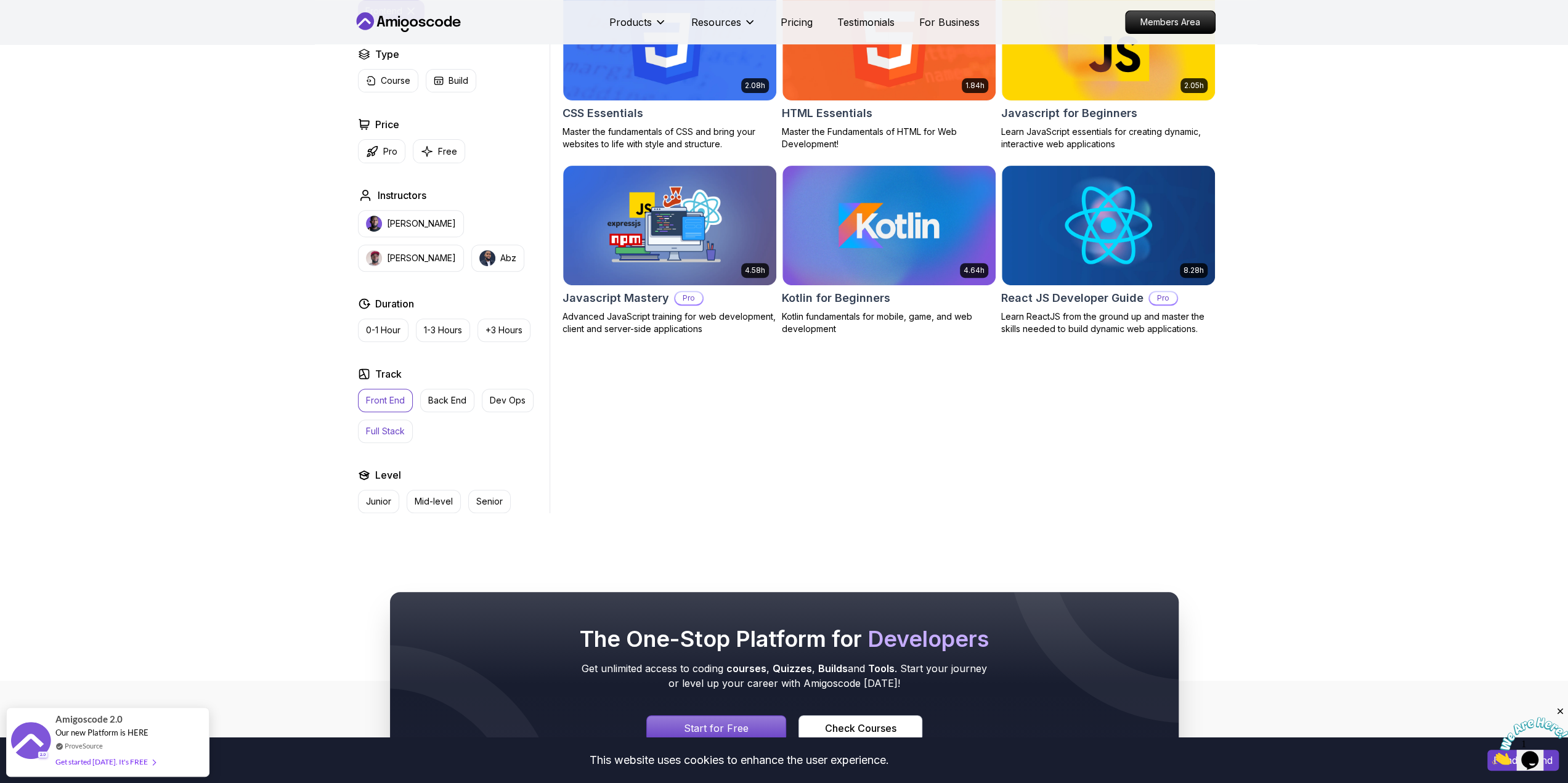
click at [388, 429] on p "Full Stack" at bounding box center [385, 431] width 39 height 13
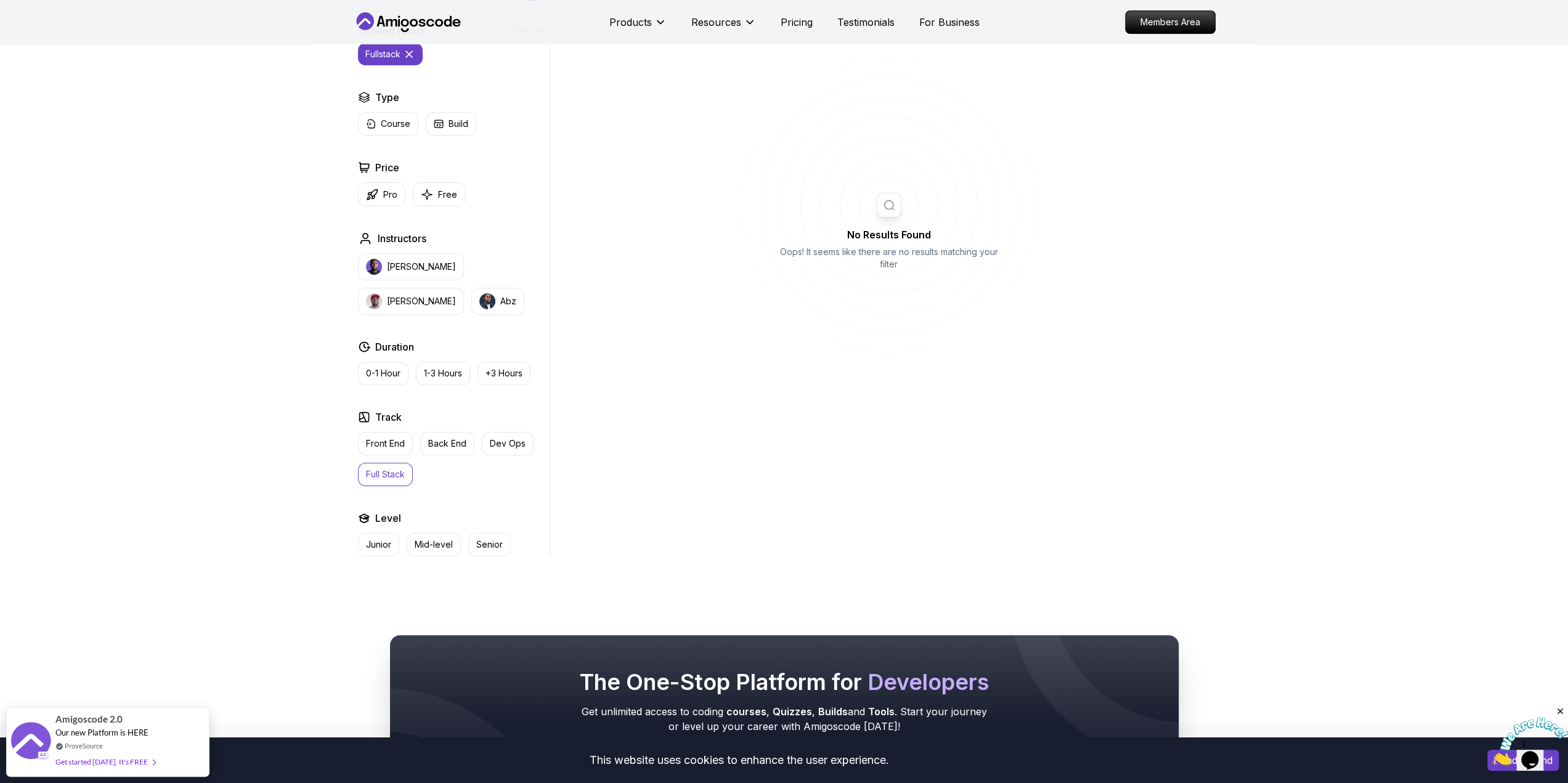
scroll to position [345, 0]
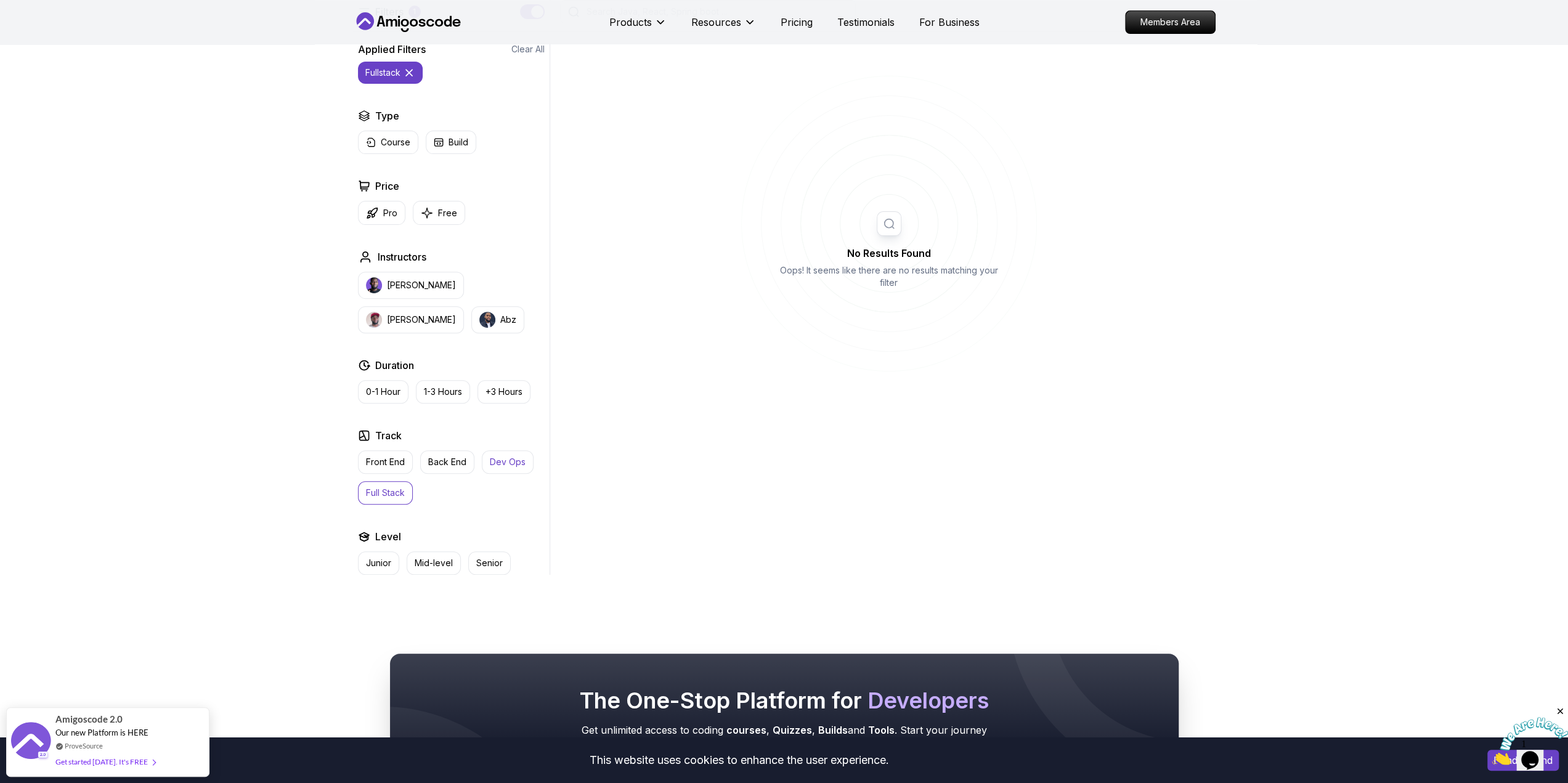
click at [504, 459] on p "Dev Ops" at bounding box center [508, 461] width 36 height 13
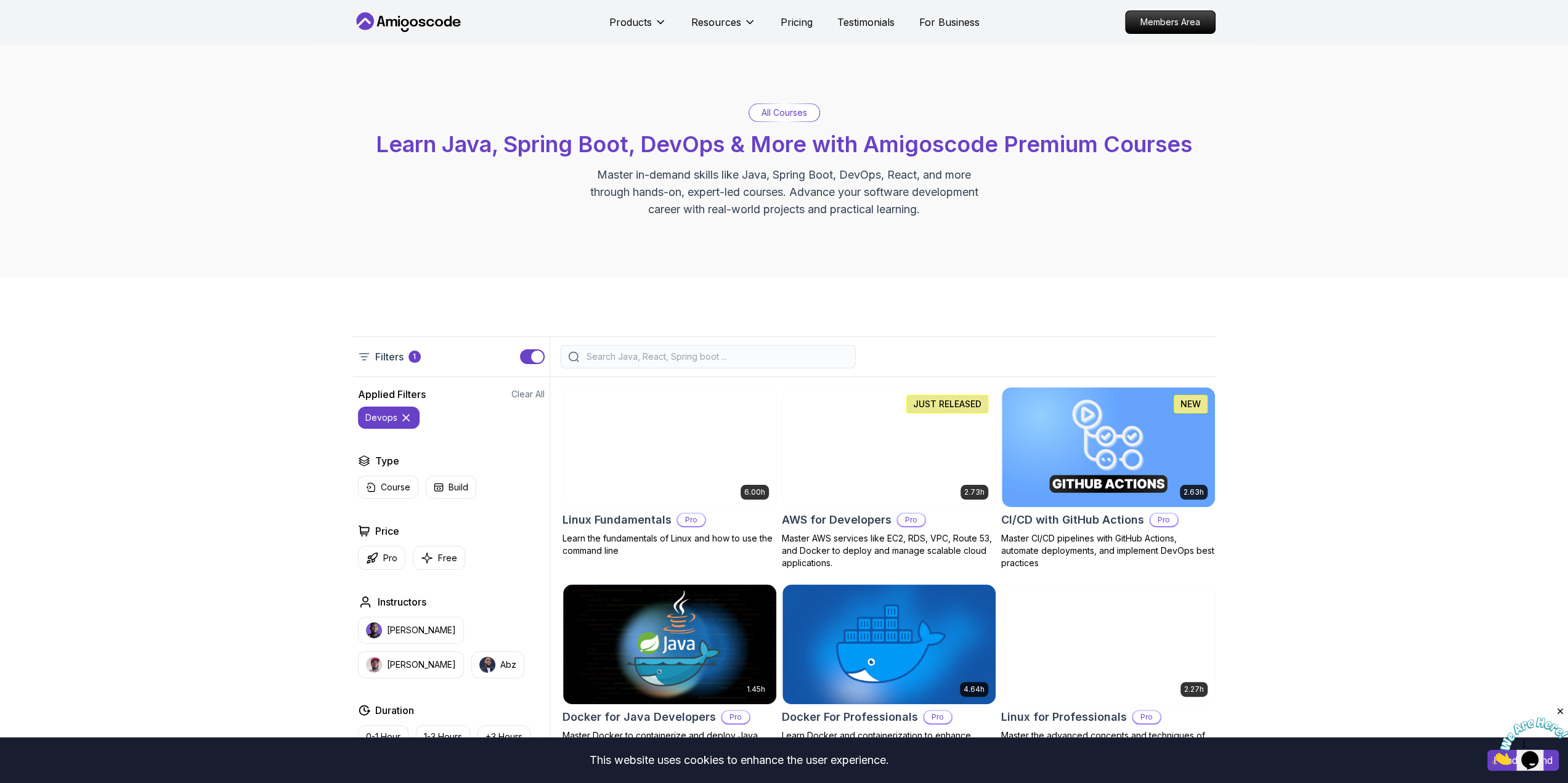
scroll to position [185, 0]
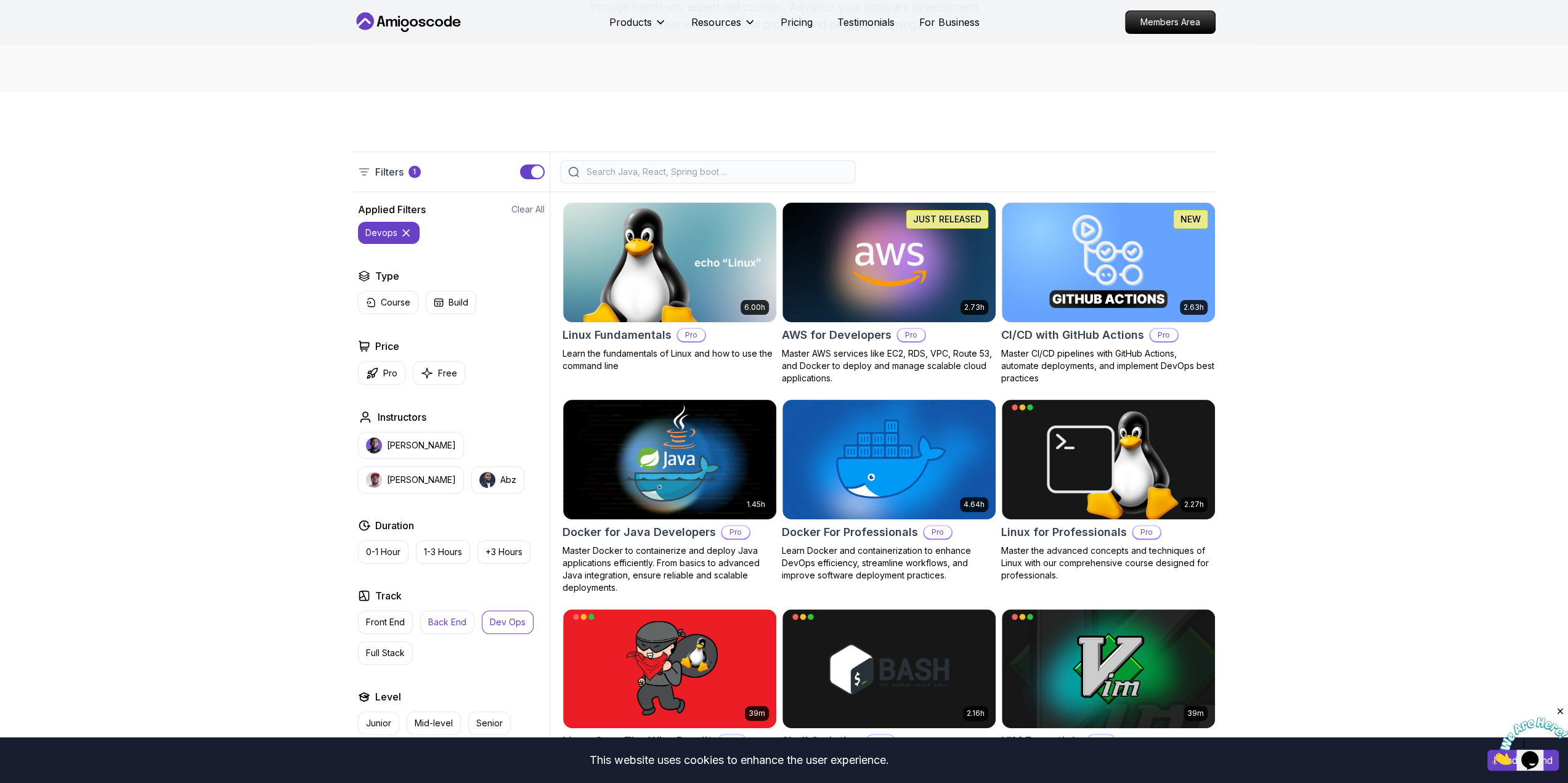
click at [427, 616] on button "Back End" at bounding box center [447, 622] width 54 height 24
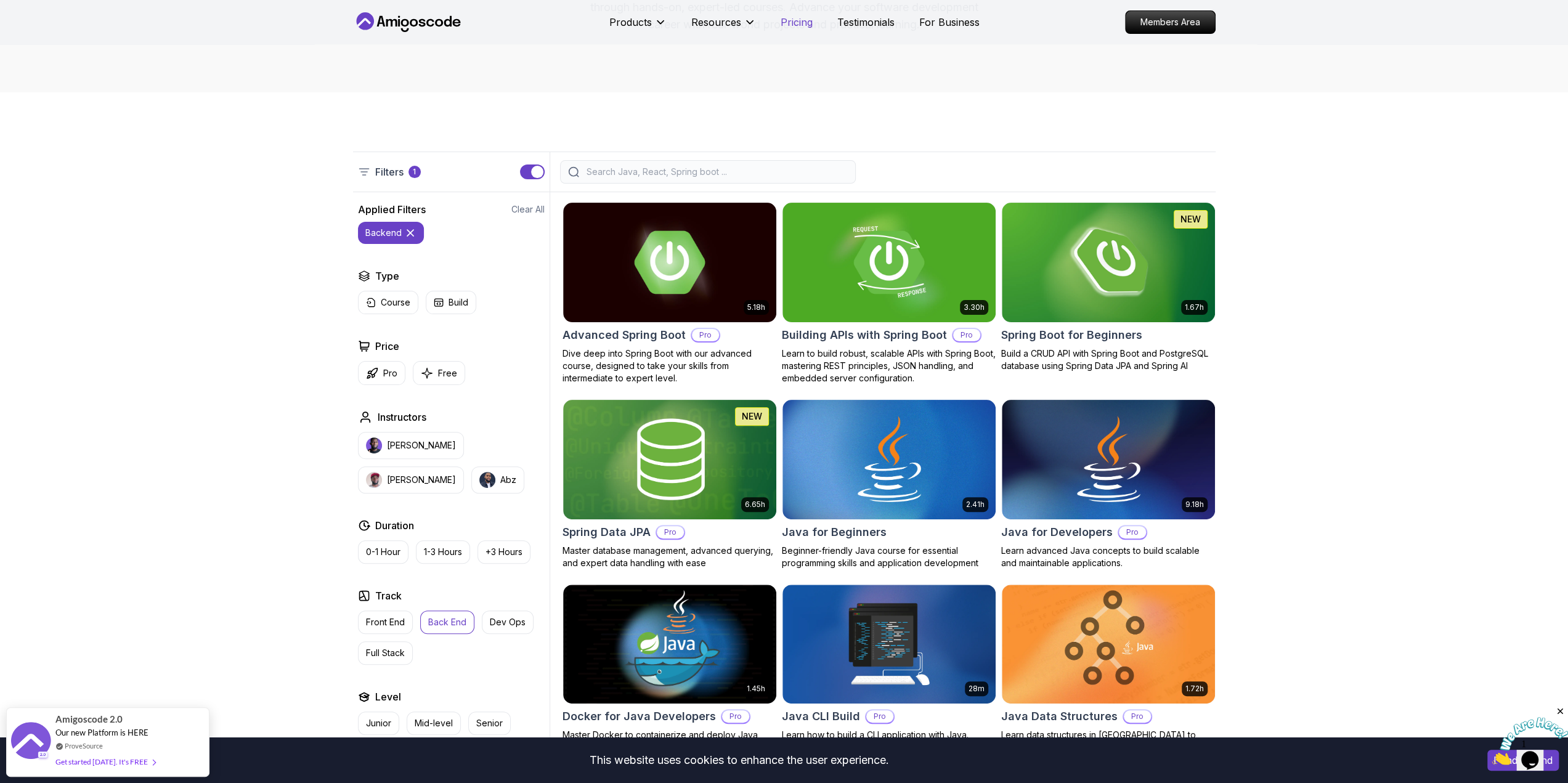
click at [782, 19] on p "Pricing" at bounding box center [797, 21] width 32 height 14
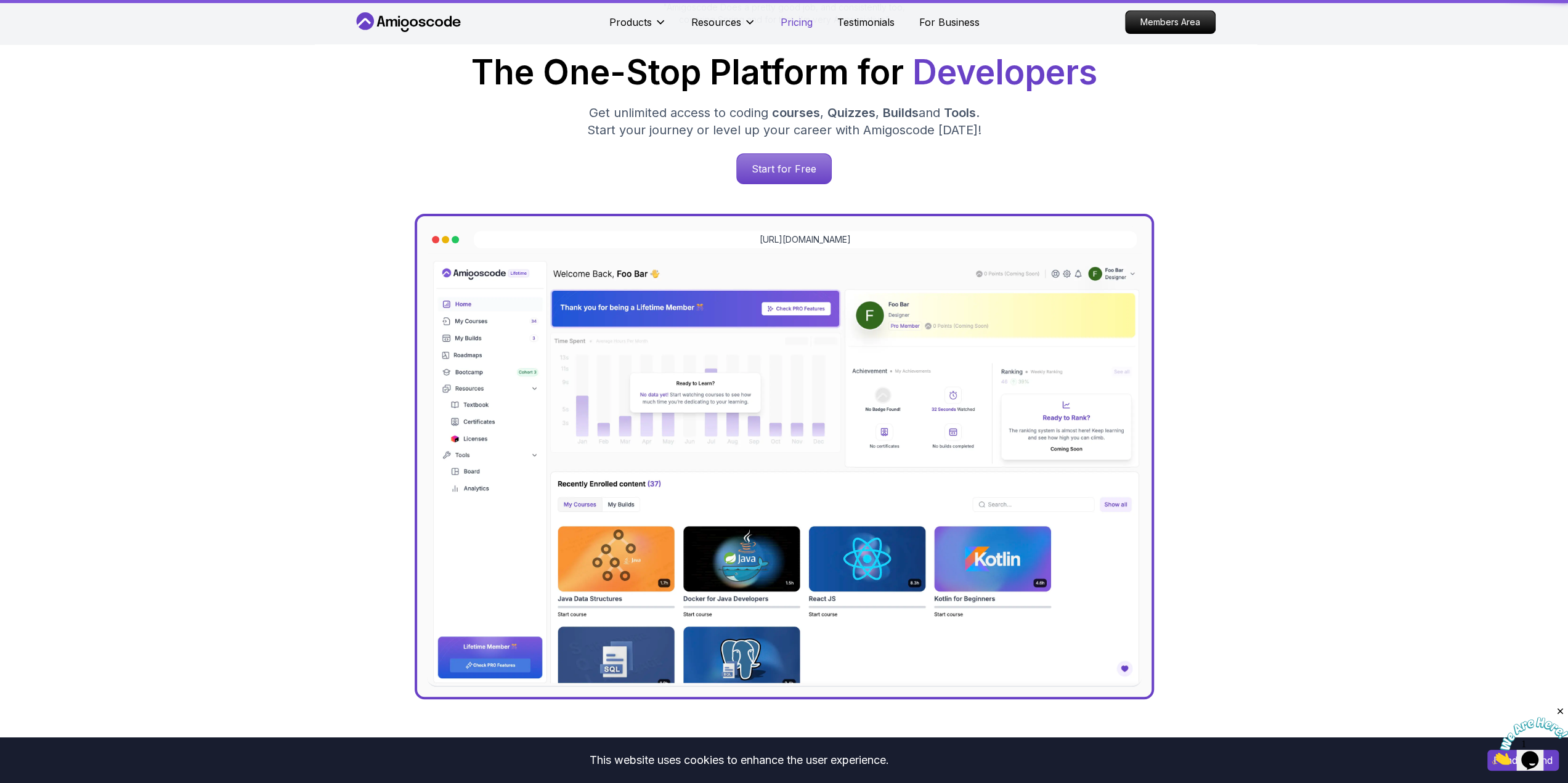
scroll to position [2657, 0]
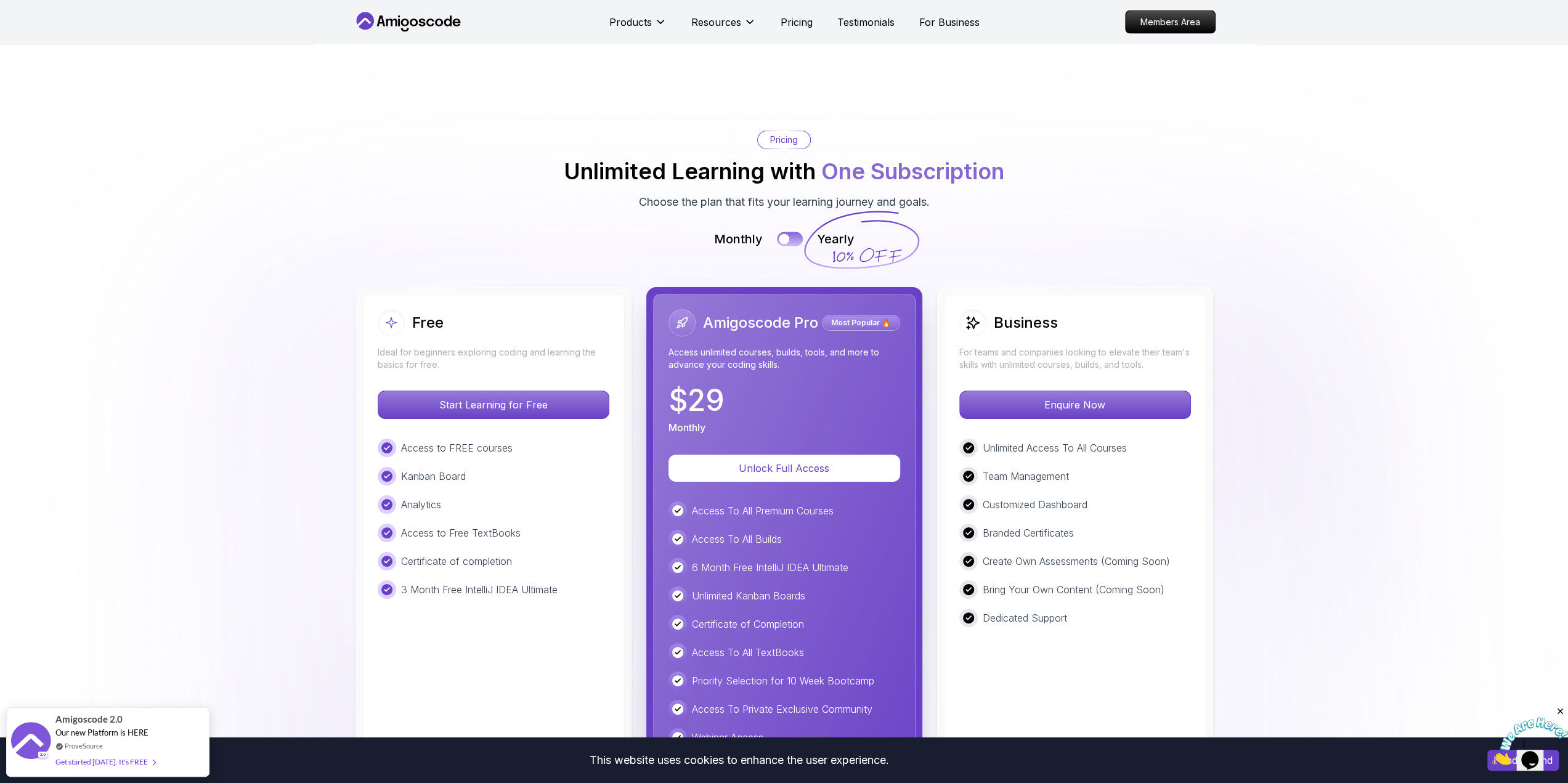
click at [792, 232] on button at bounding box center [790, 239] width 26 height 14
click at [781, 232] on button at bounding box center [790, 239] width 26 height 14
click at [795, 232] on button at bounding box center [790, 239] width 26 height 14
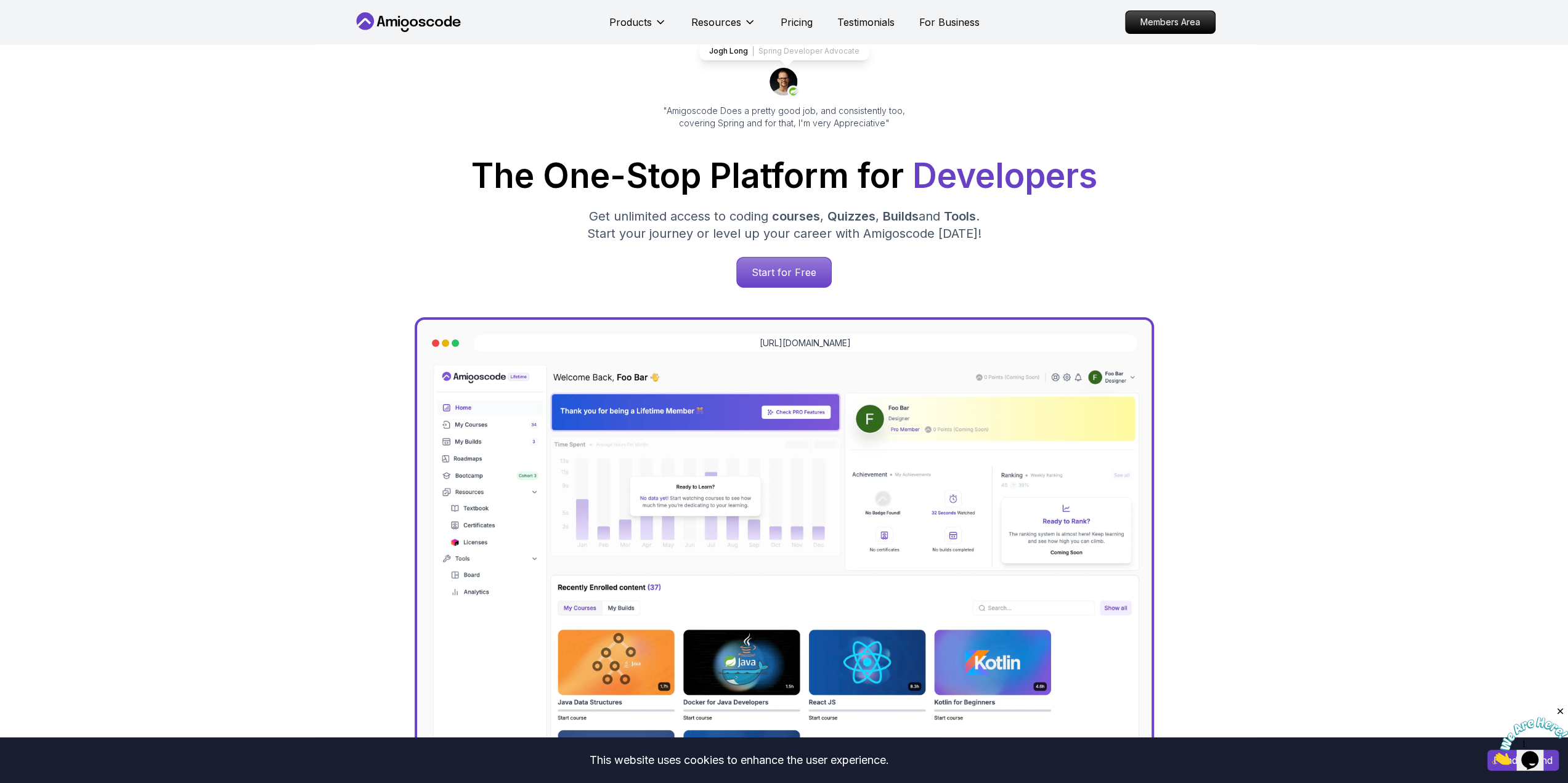
scroll to position [143, 0]
